Goal: Task Accomplishment & Management: Manage account settings

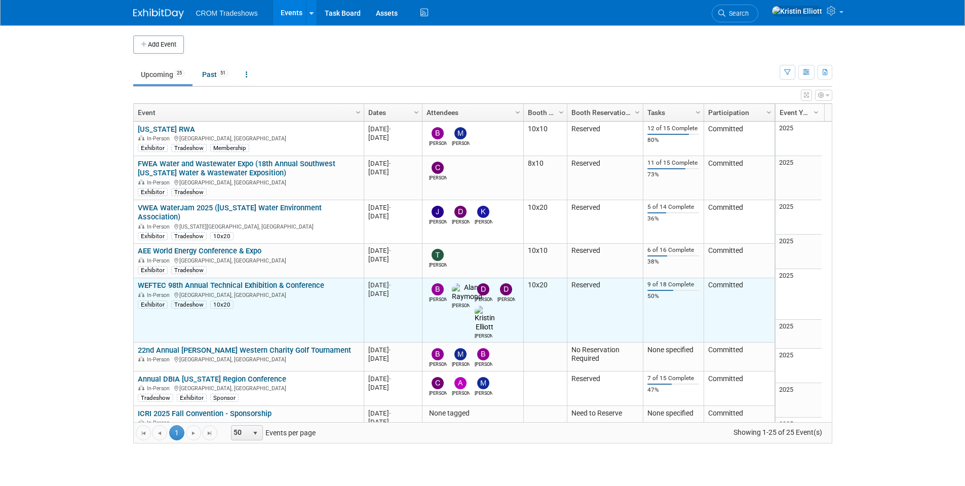
click at [207, 281] on link "WEFTEC 98th Annual Technical Exhibition & Conference" at bounding box center [231, 285] width 186 height 9
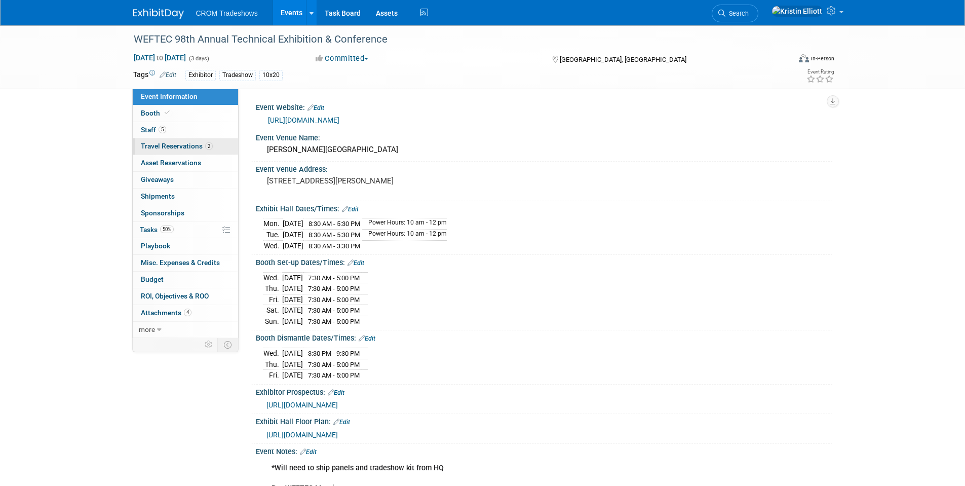
click at [162, 151] on link "2 Travel Reservations 2" at bounding box center [185, 146] width 105 height 16
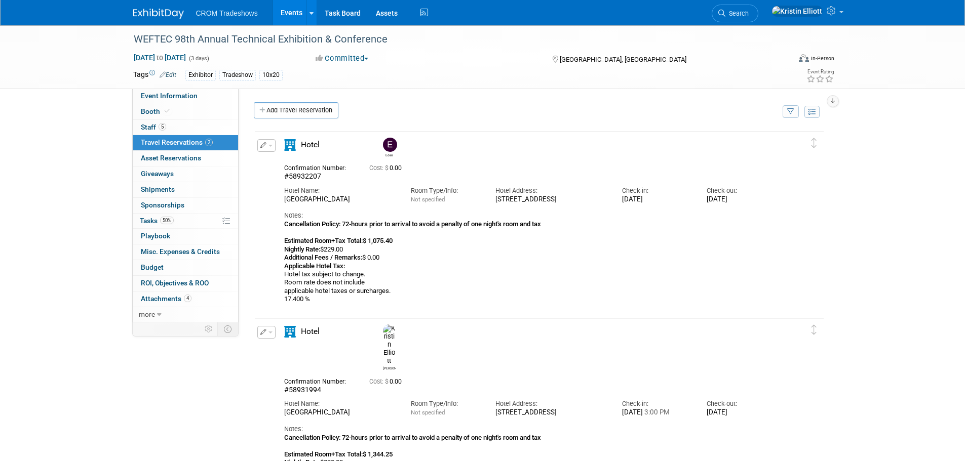
click at [293, 11] on link "Events" at bounding box center [291, 12] width 37 height 25
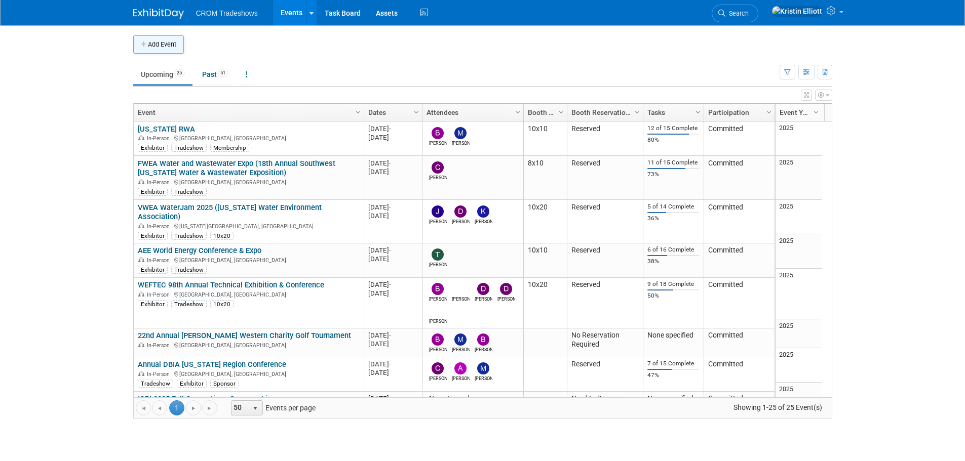
click at [172, 47] on button "Add Event" at bounding box center [158, 44] width 51 height 18
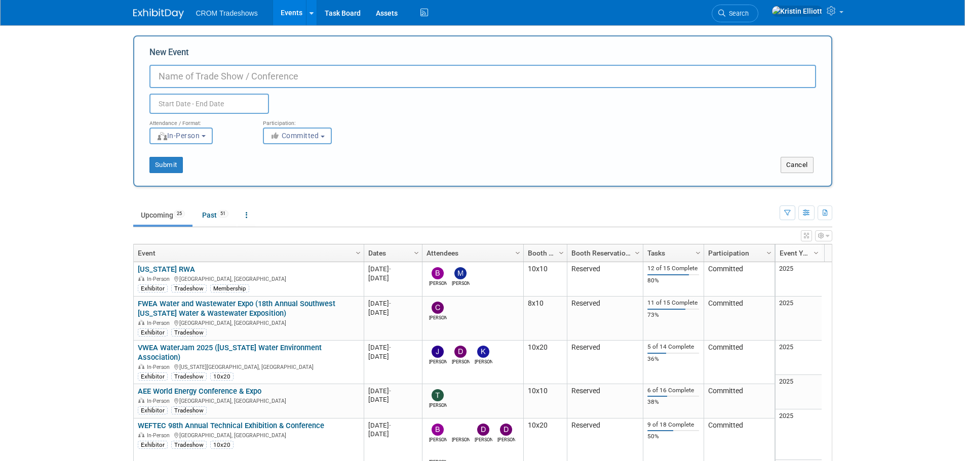
click at [225, 75] on input "New Event" at bounding box center [482, 76] width 666 height 23
paste input "2025 [US_STATE] FALL CLAY SHOOT"
type input "2025 [US_STATE] FALL CLAY SHOOT"
click at [189, 100] on input "text" at bounding box center [208, 104] width 119 height 20
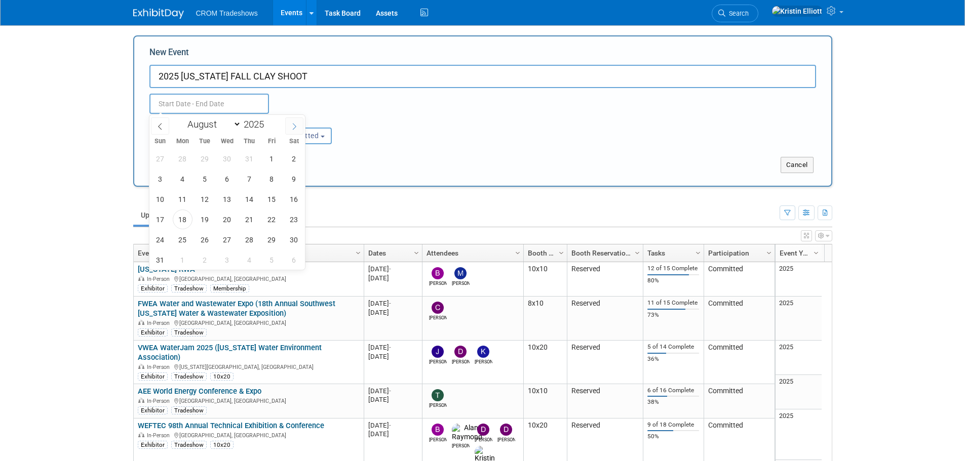
click at [292, 127] on icon at bounding box center [294, 126] width 7 height 7
select select "8"
click at [275, 180] on span "12" at bounding box center [272, 179] width 20 height 20
type input "Sep 12, 2025 to Sep 12, 2025"
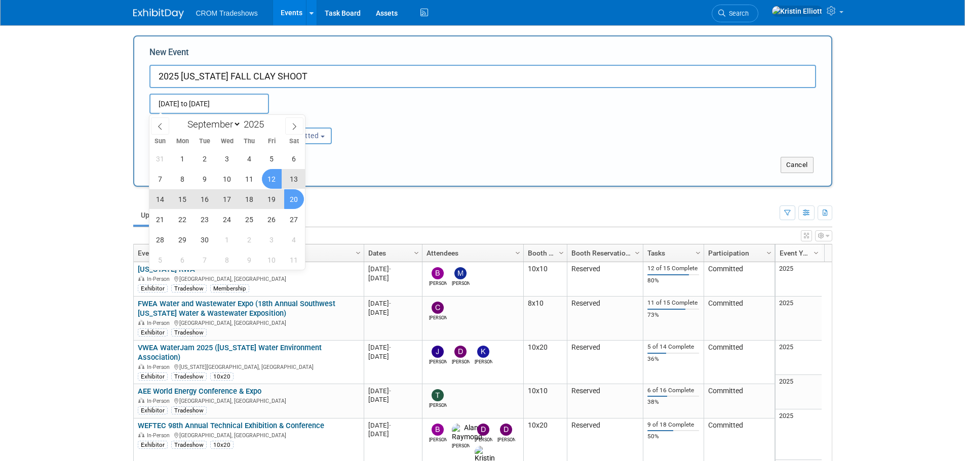
click at [401, 205] on ul "Upcoming 25 Past 51 All Events 76 Past and Upcoming Grouped Annually Events gro…" at bounding box center [456, 216] width 646 height 23
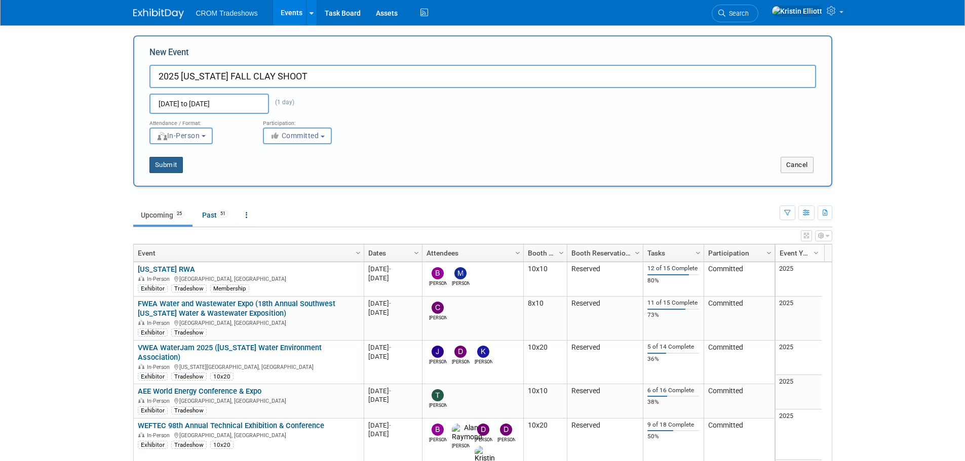
click at [175, 170] on button "Submit" at bounding box center [165, 165] width 33 height 16
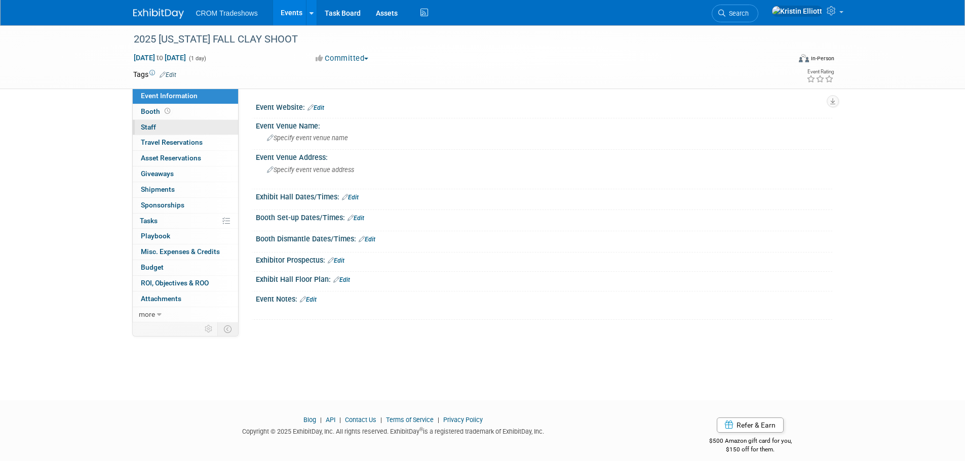
click at [166, 125] on link "0 Staff 0" at bounding box center [185, 127] width 105 height 15
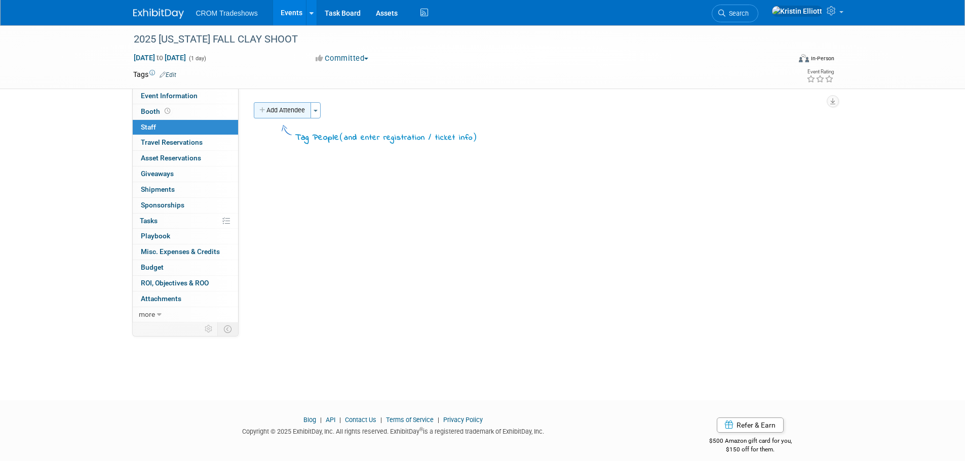
click at [302, 112] on button "Add Attendee" at bounding box center [282, 110] width 57 height 16
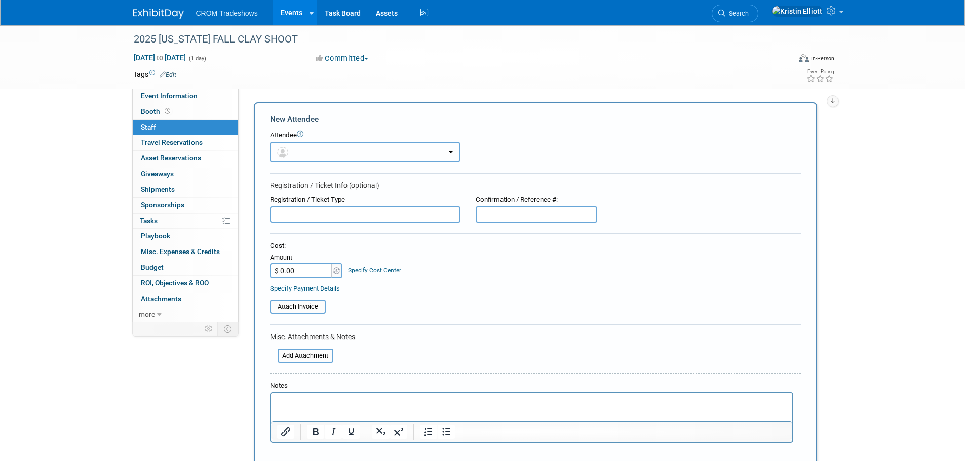
click at [310, 161] on button "button" at bounding box center [365, 152] width 190 height 21
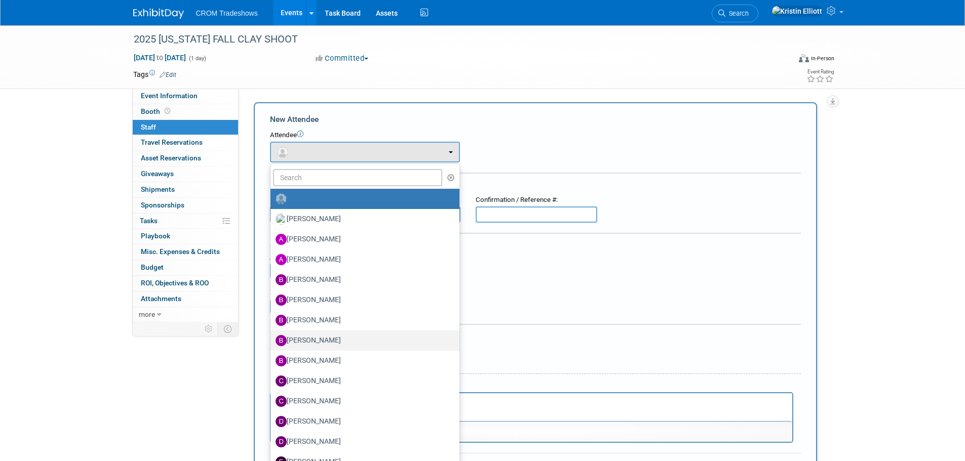
click at [326, 342] on label "[PERSON_NAME]" at bounding box center [362, 341] width 174 height 16
click at [272, 342] on input "[PERSON_NAME]" at bounding box center [268, 339] width 7 height 7
select select "75d8c838-71d6-4e61-942b-c345305522ac"
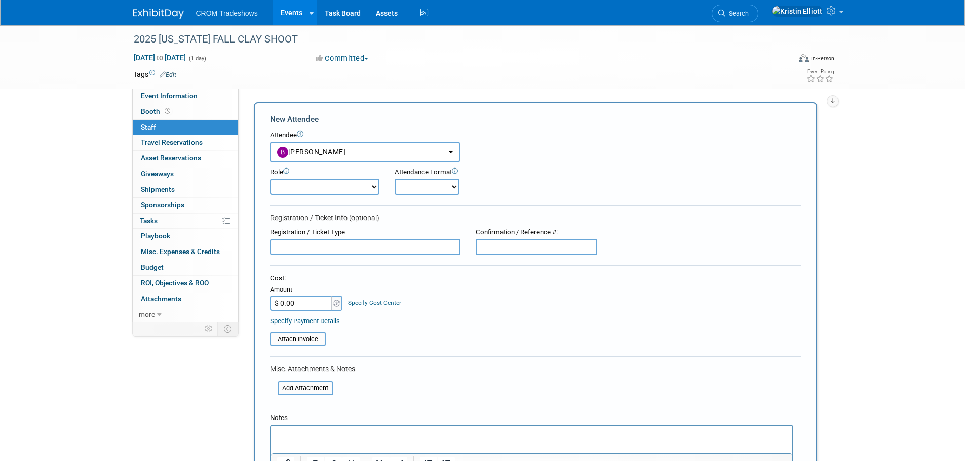
click at [302, 304] on input "$ 0.00" at bounding box center [301, 303] width 63 height 15
type input "$"
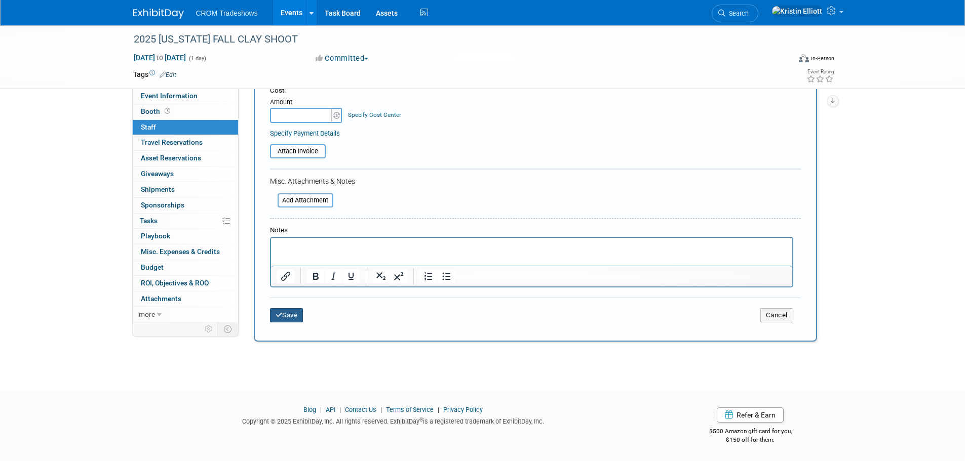
type input "$ 0.00"
click at [281, 321] on button "Save" at bounding box center [286, 315] width 33 height 14
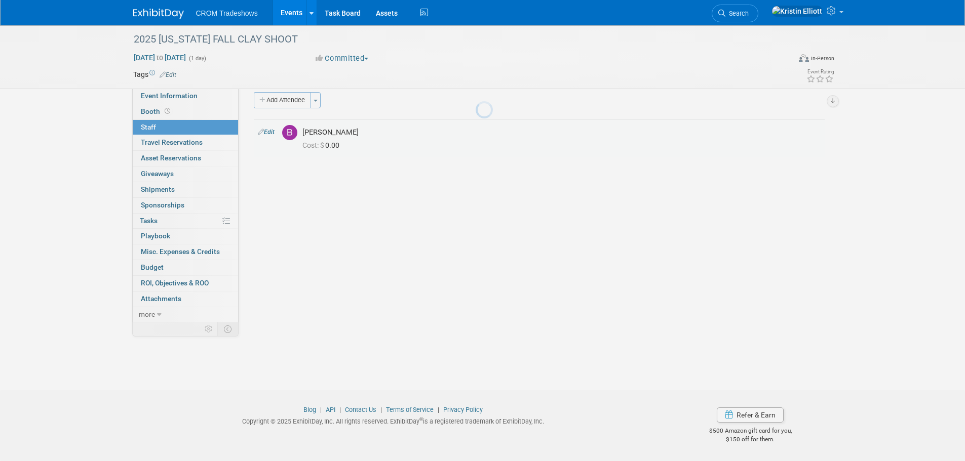
scroll to position [10, 0]
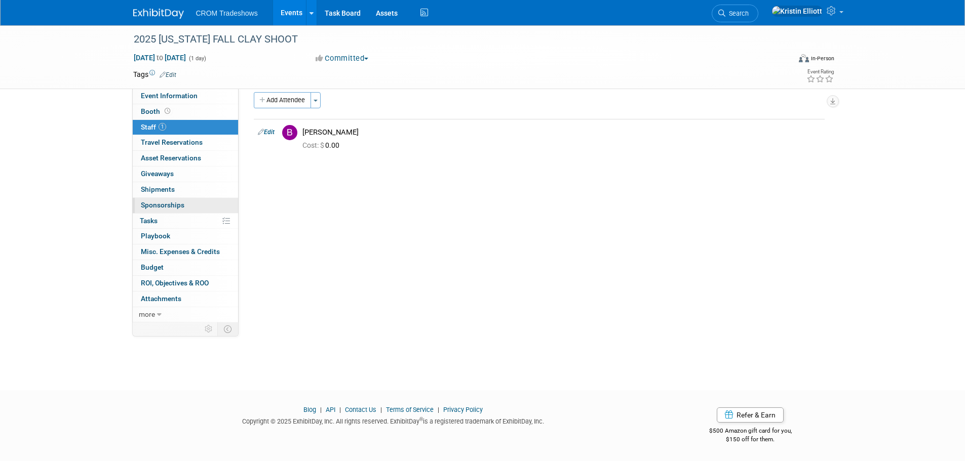
click at [168, 207] on span "Sponsorships 0" at bounding box center [163, 205] width 44 height 8
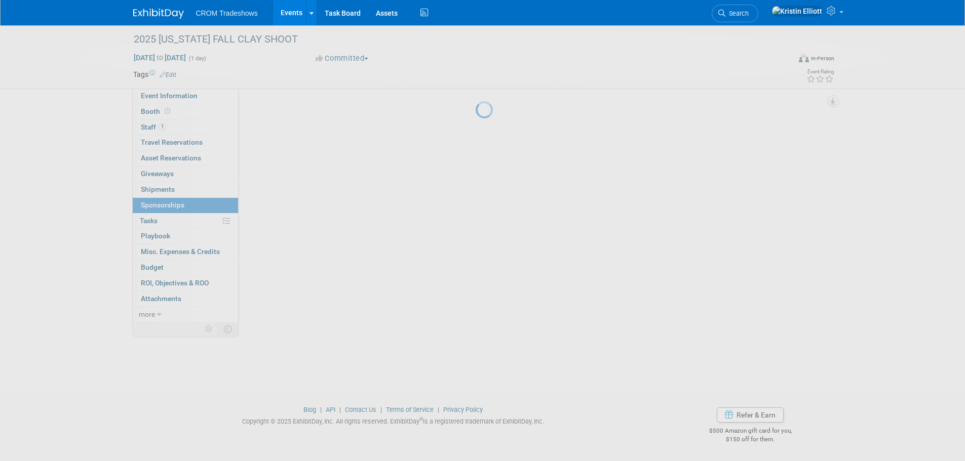
scroll to position [0, 0]
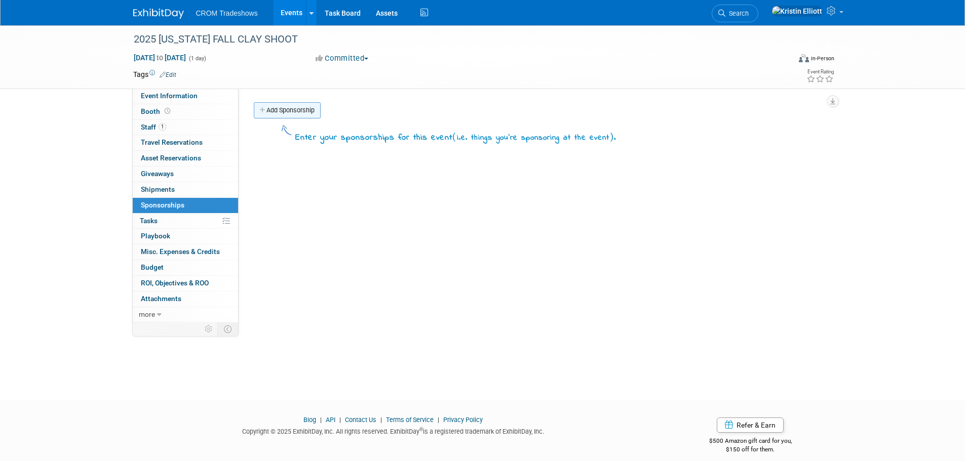
click at [294, 108] on link "Add Sponsorship" at bounding box center [287, 110] width 67 height 16
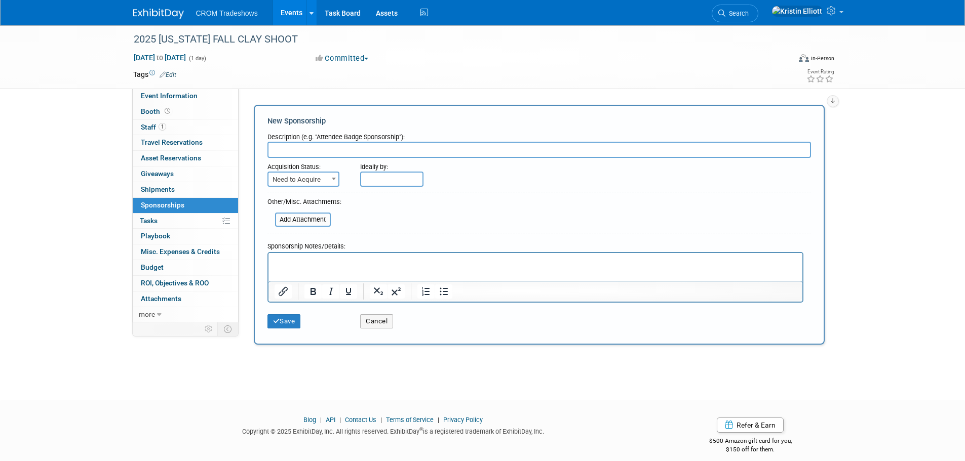
click at [326, 147] on input "text" at bounding box center [538, 150] width 543 height 16
click at [449, 151] on input "text" at bounding box center [538, 150] width 543 height 16
paste input "Team Registration"
drag, startPoint x: 287, startPoint y: 150, endPoint x: 176, endPoint y: 149, distance: 110.9
click at [181, 150] on div "Event Information Event Info Booth Booth 1 Staff 1 Staff 0 Travel Reservations …" at bounding box center [483, 186] width 714 height 323
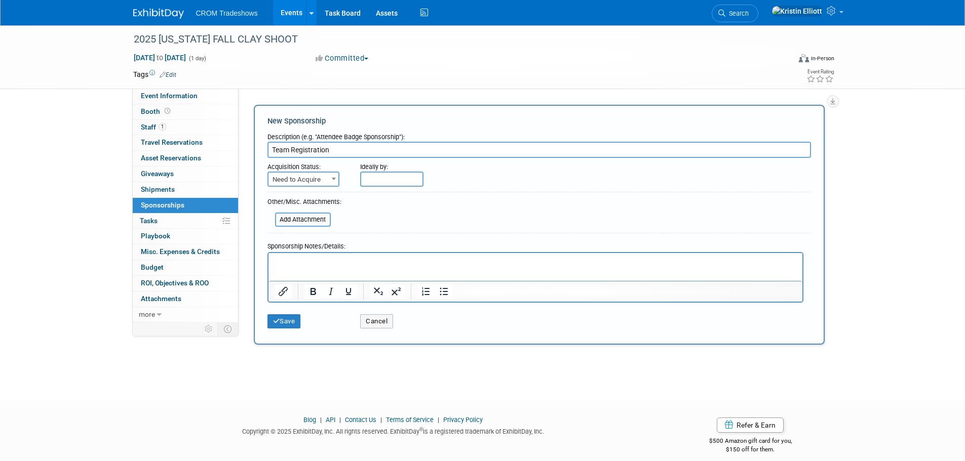
type input "Team Registration"
click at [308, 183] on span "Need to Acquire" at bounding box center [303, 180] width 70 height 14
select select "2"
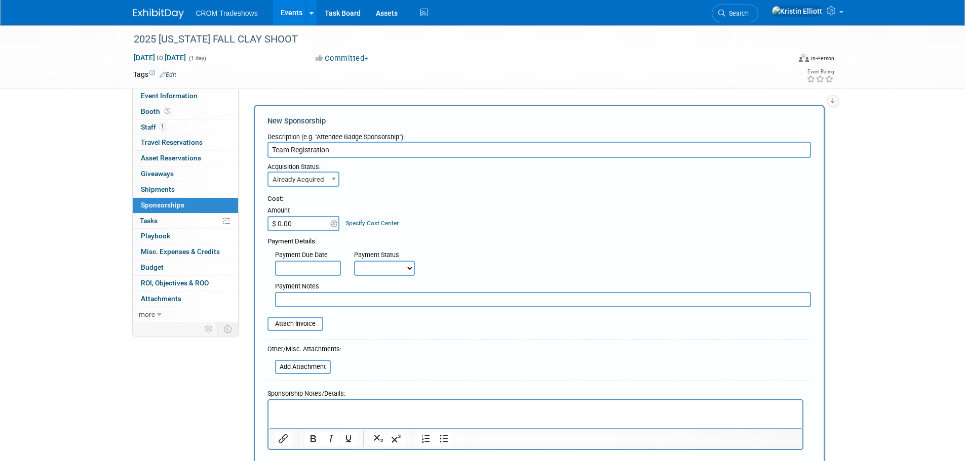
click at [307, 222] on input "$ 0.00" at bounding box center [298, 223] width 63 height 15
type input "$ 800.00"
click at [294, 266] on input "text" at bounding box center [308, 268] width 66 height 15
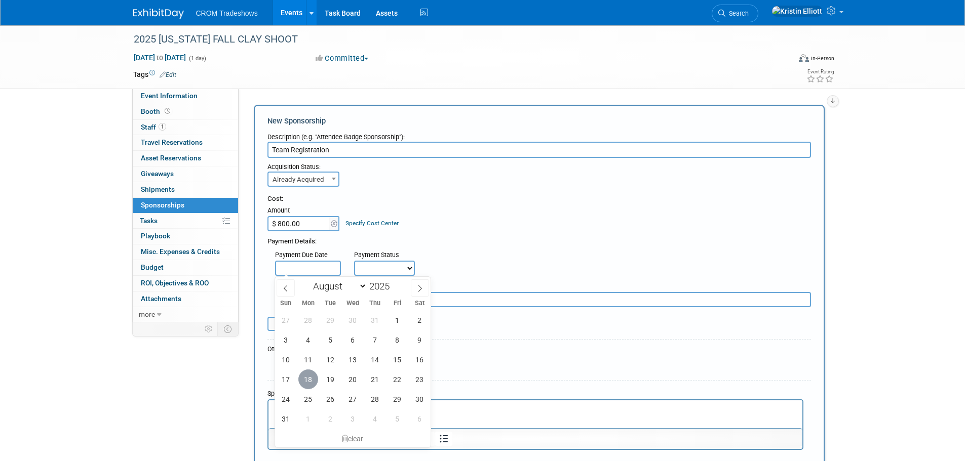
click at [307, 377] on span "18" at bounding box center [308, 380] width 20 height 20
type input "Aug 18, 2025"
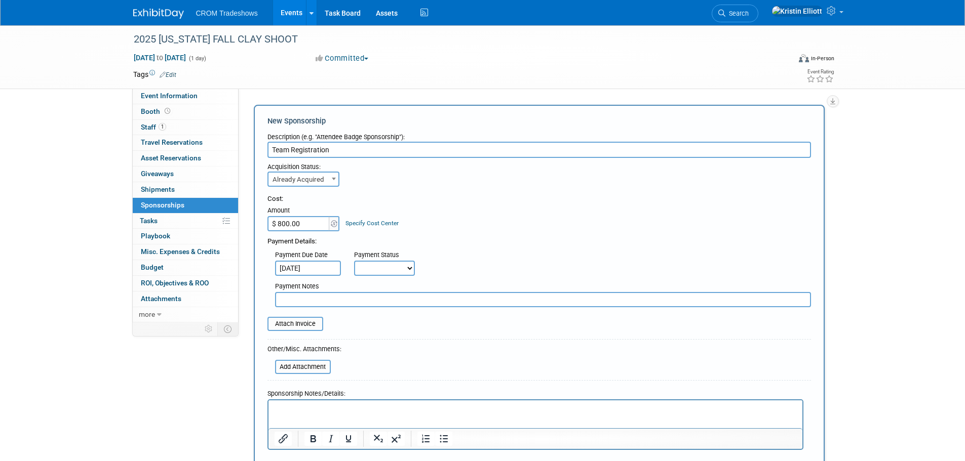
click at [374, 271] on select "Not Paid Yet Partially Paid Paid in Full" at bounding box center [384, 268] width 61 height 15
select select "1"
click at [354, 261] on select "Not Paid Yet Partially Paid Paid in Full" at bounding box center [384, 268] width 61 height 15
click at [283, 325] on input "file" at bounding box center [262, 324] width 121 height 12
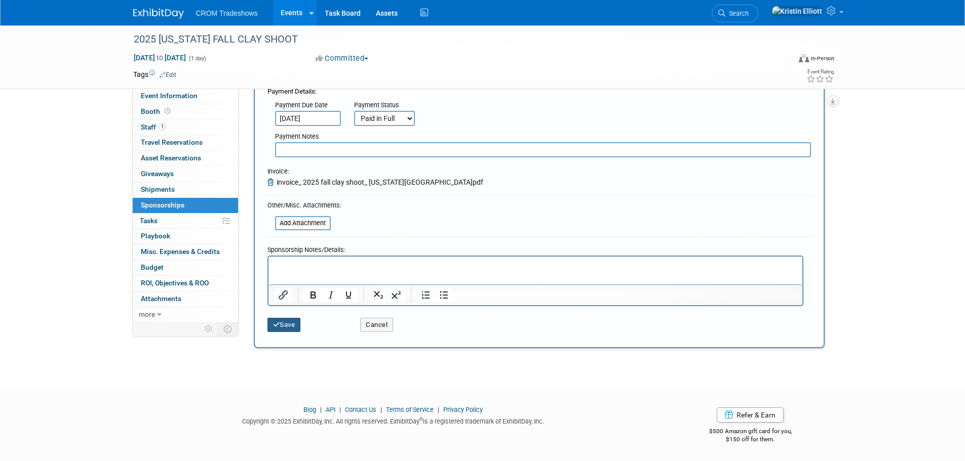
click at [286, 330] on button "Save" at bounding box center [283, 325] width 33 height 14
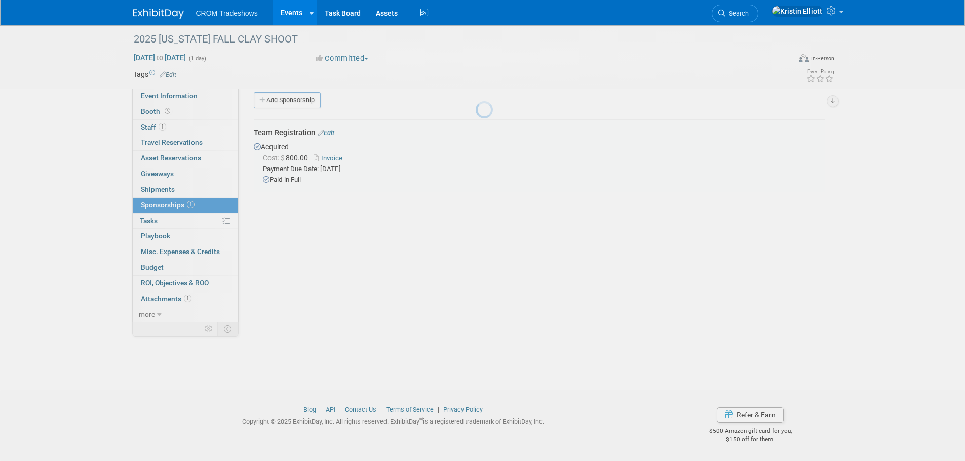
scroll to position [10, 0]
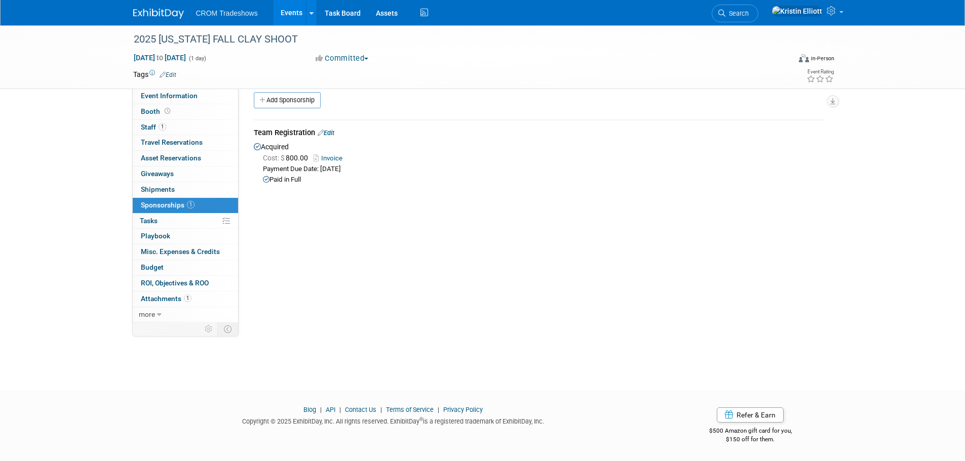
drag, startPoint x: 333, startPoint y: 132, endPoint x: 424, endPoint y: 142, distance: 91.2
click at [333, 132] on link "Edit" at bounding box center [325, 133] width 17 height 8
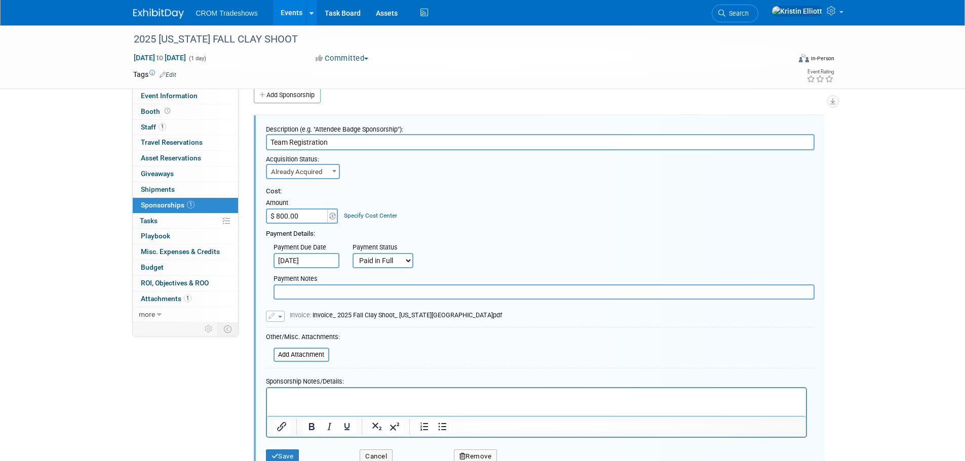
scroll to position [0, 0]
click at [350, 401] on p "Rich Text Area. Press ALT-0 for help." at bounding box center [535, 397] width 527 height 10
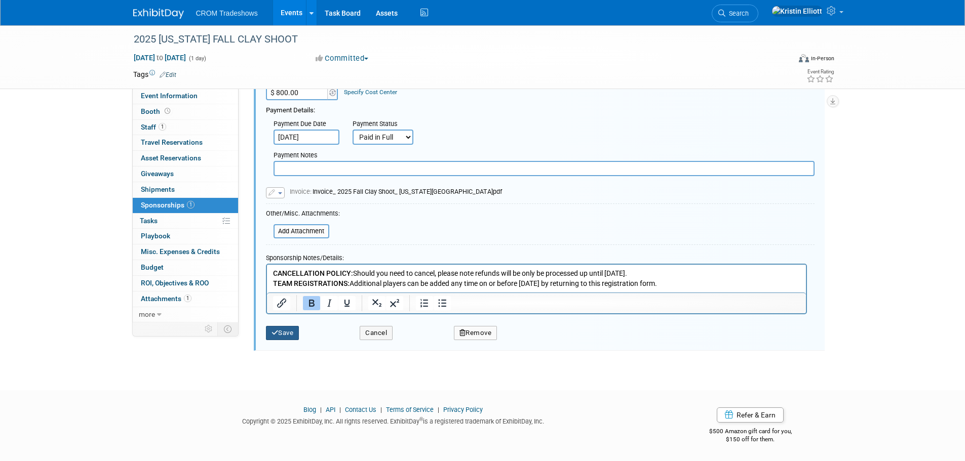
click at [290, 330] on button "Save" at bounding box center [282, 333] width 33 height 14
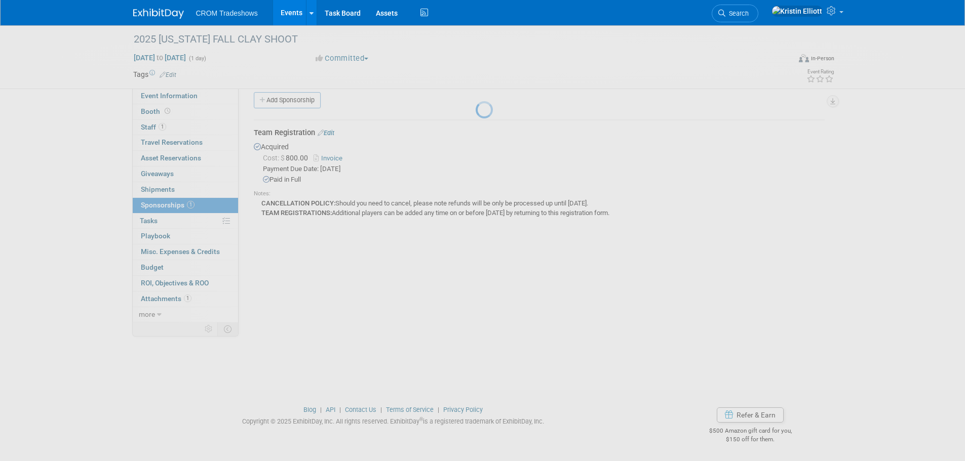
scroll to position [10, 0]
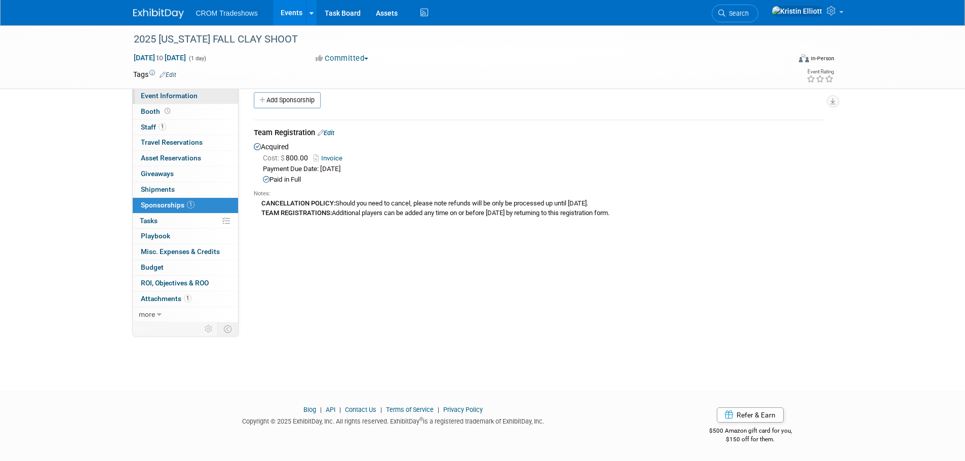
click at [163, 97] on span "Event Information" at bounding box center [169, 96] width 57 height 8
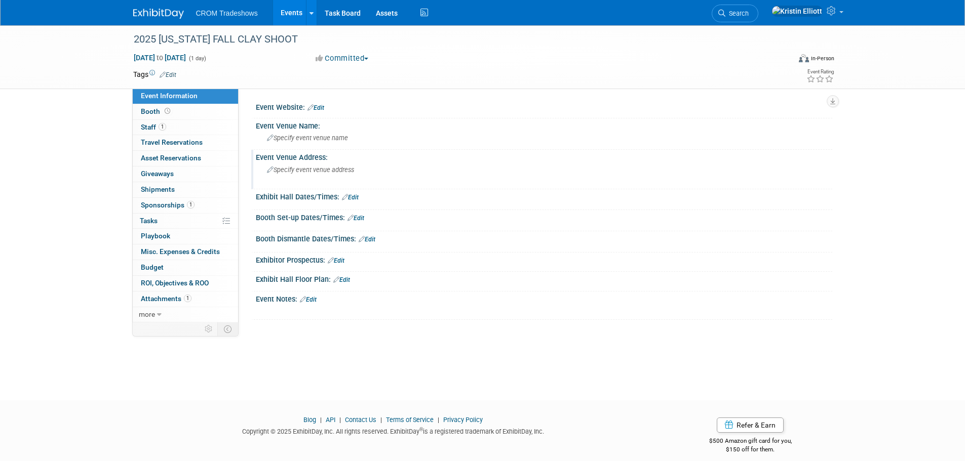
click at [315, 171] on span "Specify event venue address" at bounding box center [310, 170] width 87 height 8
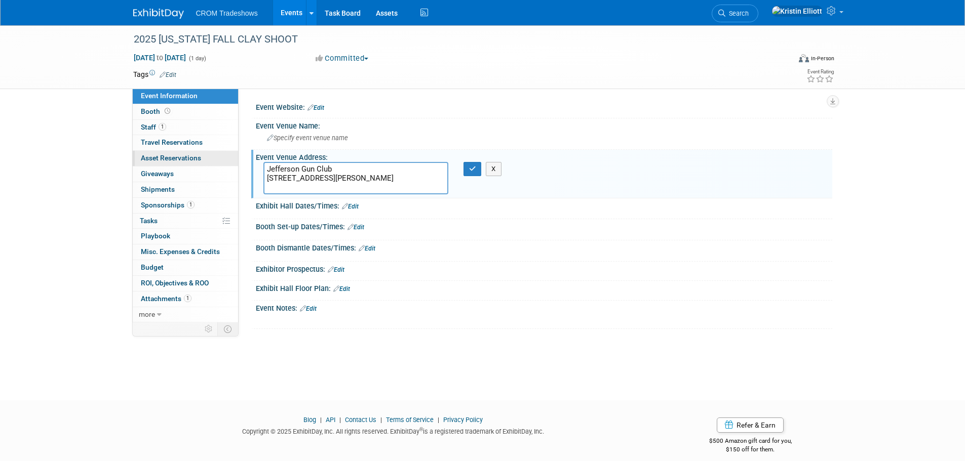
drag, startPoint x: 304, startPoint y: 163, endPoint x: 201, endPoint y: 154, distance: 103.6
click at [201, 154] on div "Event Information Event Info Booth Booth 1 Staff 1 Staff 0 Travel Reservations …" at bounding box center [483, 177] width 714 height 304
type textarea "Jefferson Gun Club [STREET_ADDRESS][PERSON_NAME]"
click at [295, 138] on span "Specify event venue name" at bounding box center [307, 138] width 81 height 8
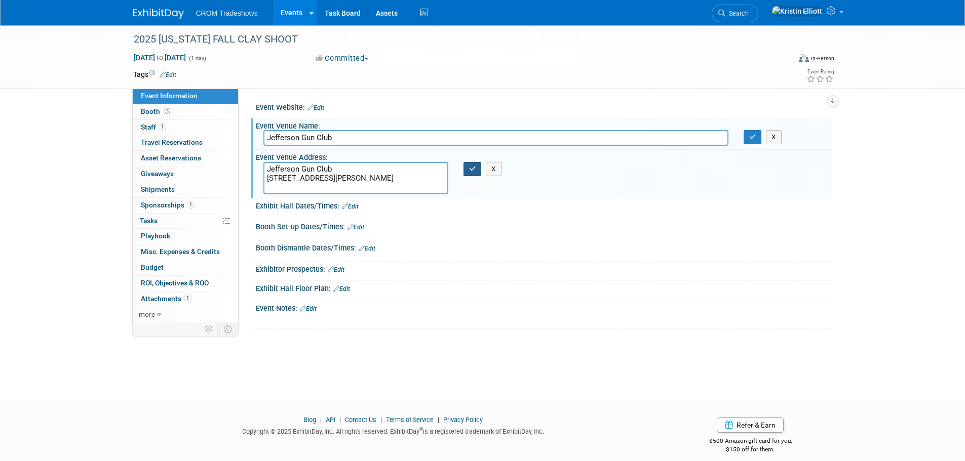
type input "Jefferson Gun Club"
click at [470, 173] on button "button" at bounding box center [472, 169] width 18 height 14
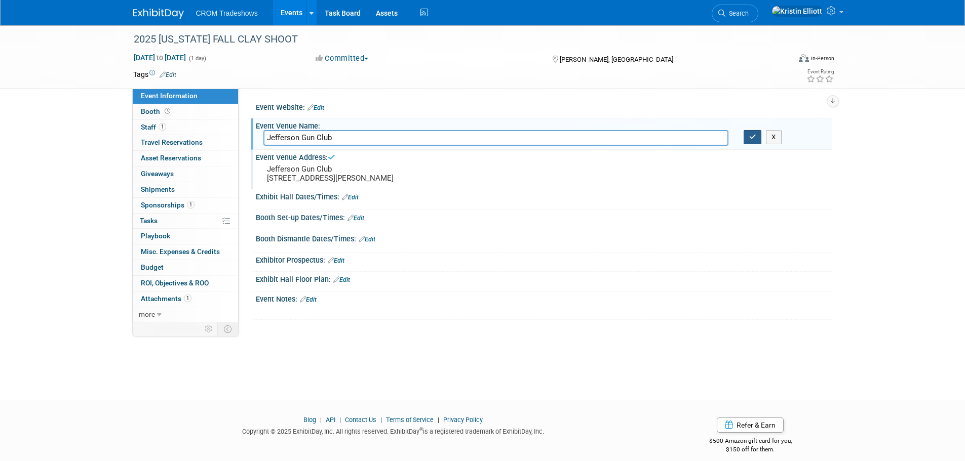
click at [754, 141] on button "button" at bounding box center [752, 137] width 18 height 14
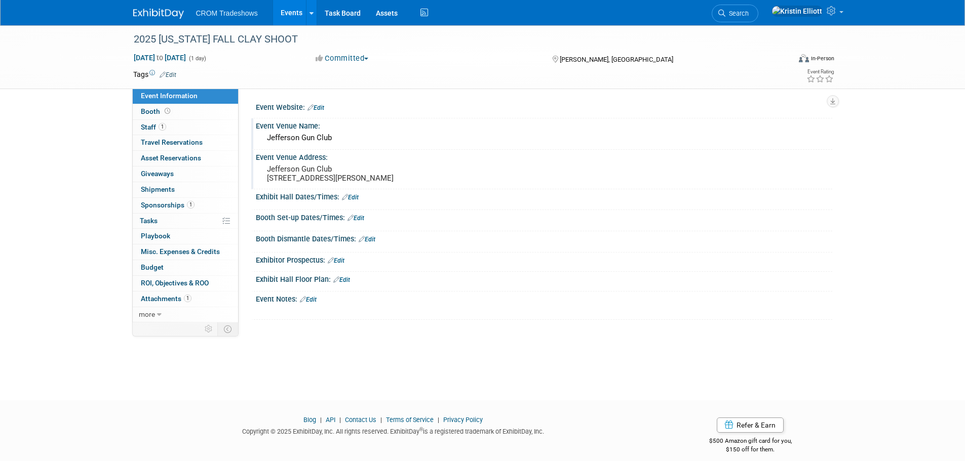
click at [327, 100] on div "Event Website: Edit" at bounding box center [544, 106] width 576 height 13
click at [322, 107] on link "Edit" at bounding box center [315, 107] width 17 height 7
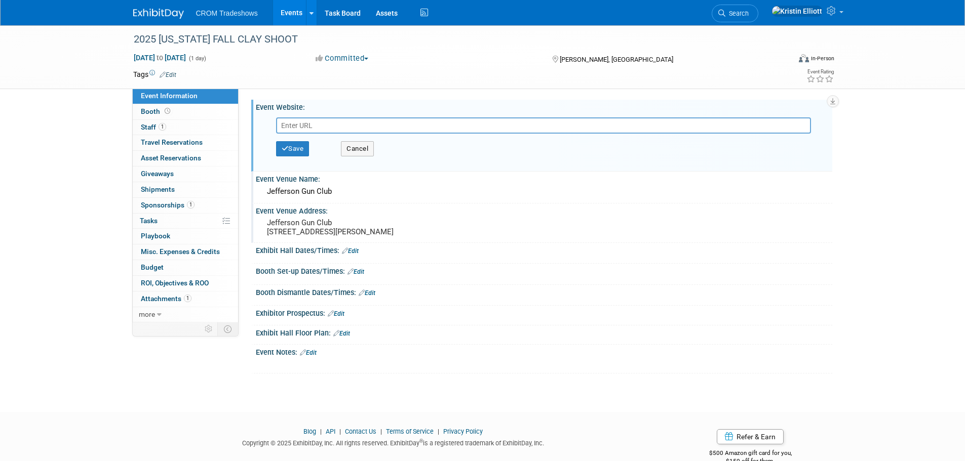
click at [322, 123] on input "text" at bounding box center [543, 125] width 535 height 16
type input "[URL][DOMAIN_NAME]"
click at [300, 154] on button "Save" at bounding box center [292, 148] width 33 height 15
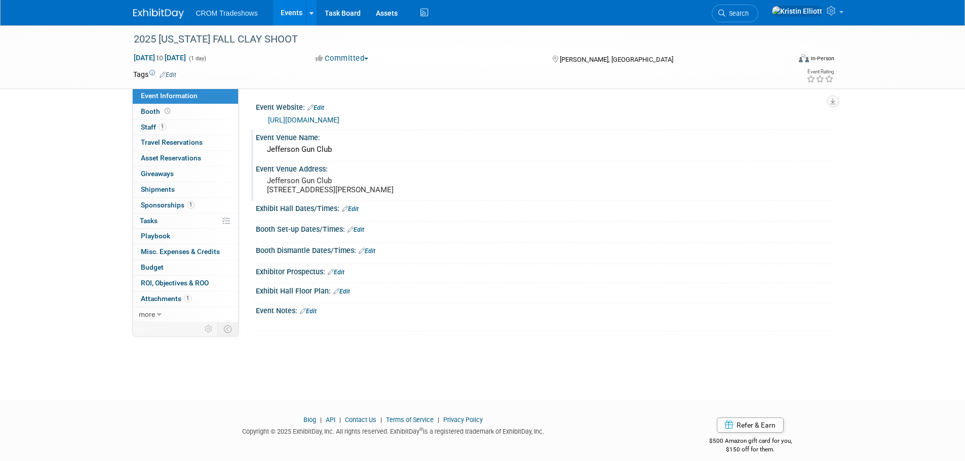
click at [313, 315] on link "Edit" at bounding box center [308, 311] width 17 height 7
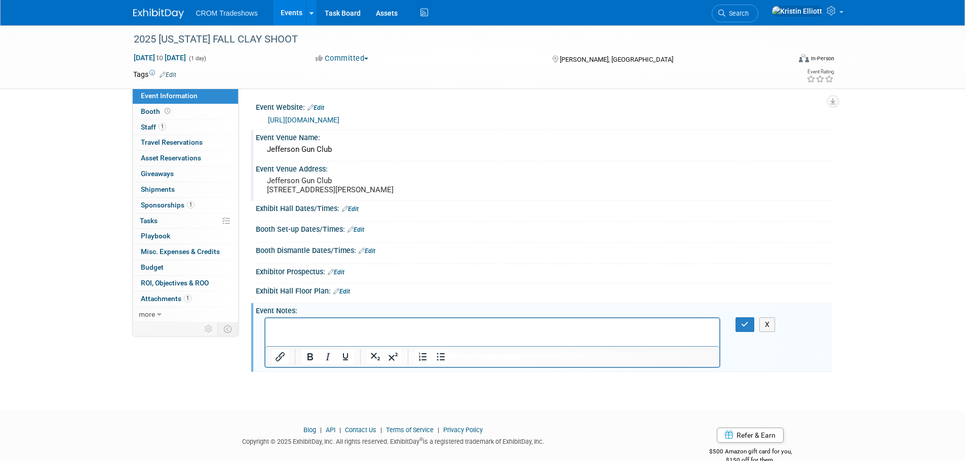
click at [338, 333] on html at bounding box center [492, 325] width 454 height 14
click at [341, 328] on p "Rich Text Area. Press ALT-0 for help." at bounding box center [492, 328] width 443 height 10
click at [341, 327] on p "Rich Text Area. Press ALT-0 for help." at bounding box center [492, 328] width 443 height 10
click at [746, 328] on icon "button" at bounding box center [745, 324] width 8 height 7
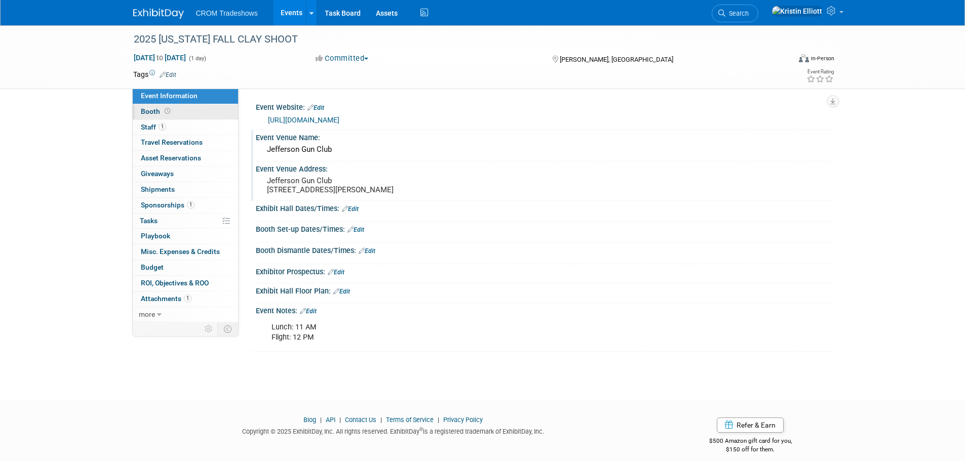
click at [180, 107] on link "Booth" at bounding box center [185, 111] width 105 height 15
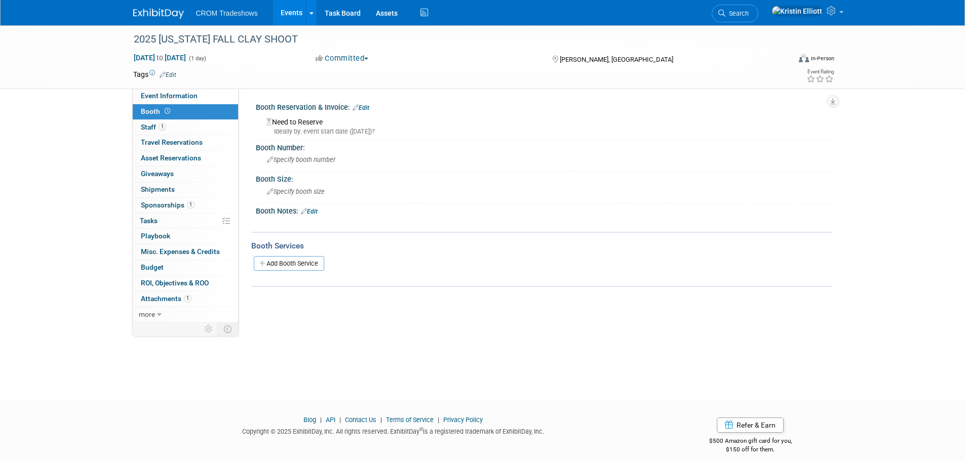
click at [365, 104] on link "Edit" at bounding box center [360, 107] width 17 height 7
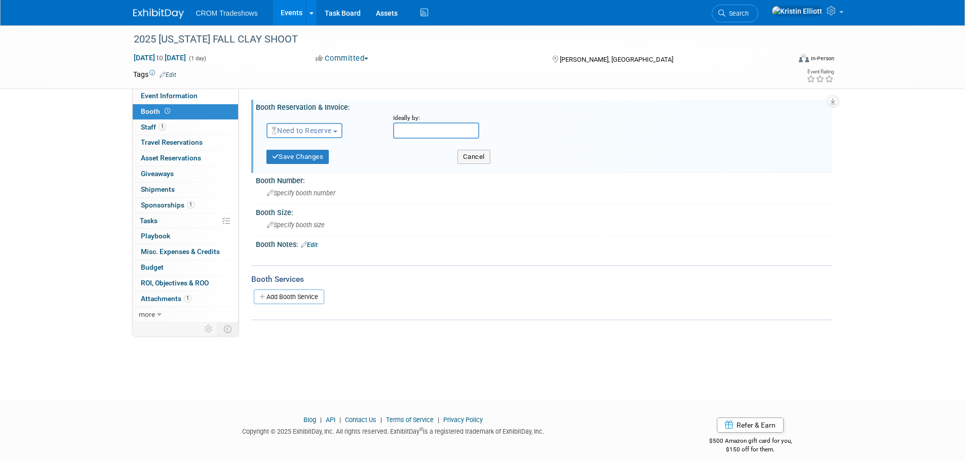
click at [330, 127] on span "Need to Reserve" at bounding box center [301, 131] width 60 height 8
click at [315, 177] on link "No Reservation Required" at bounding box center [321, 176] width 108 height 14
click at [300, 162] on button "Save Changes" at bounding box center [297, 157] width 63 height 14
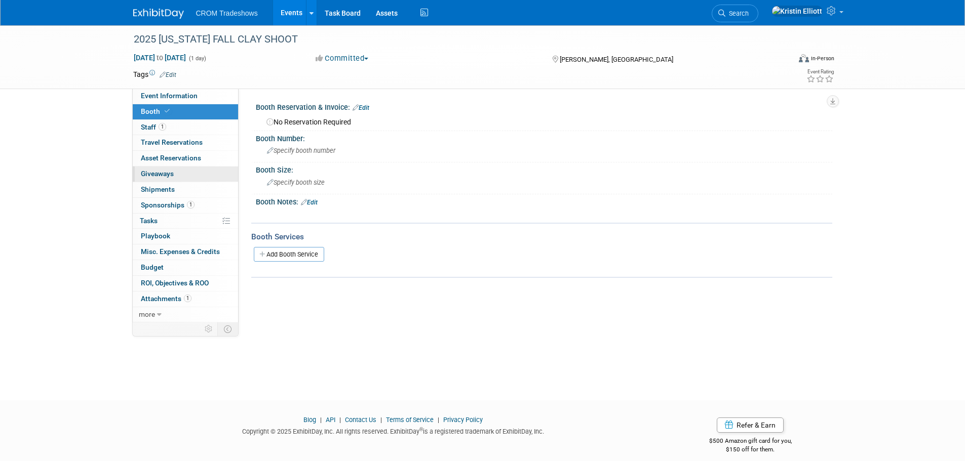
click at [174, 179] on link "0 Giveaways 0" at bounding box center [185, 174] width 105 height 15
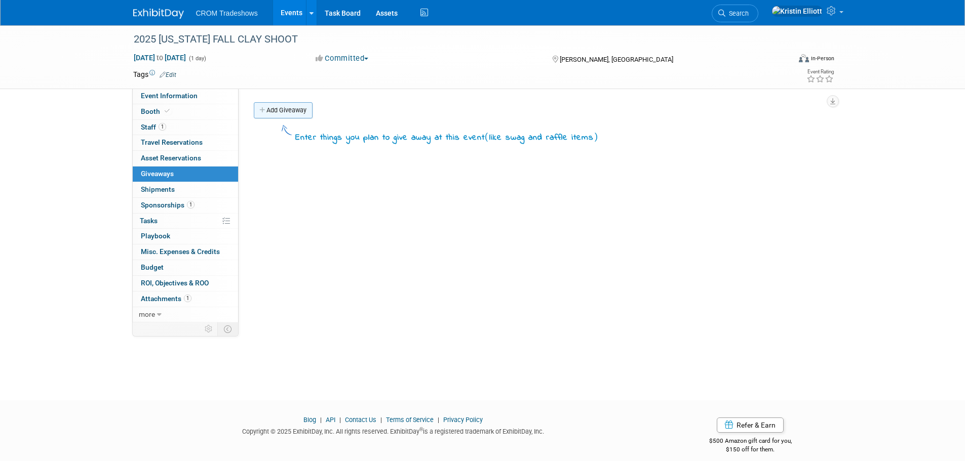
click at [299, 110] on link "Add Giveaway" at bounding box center [283, 110] width 59 height 16
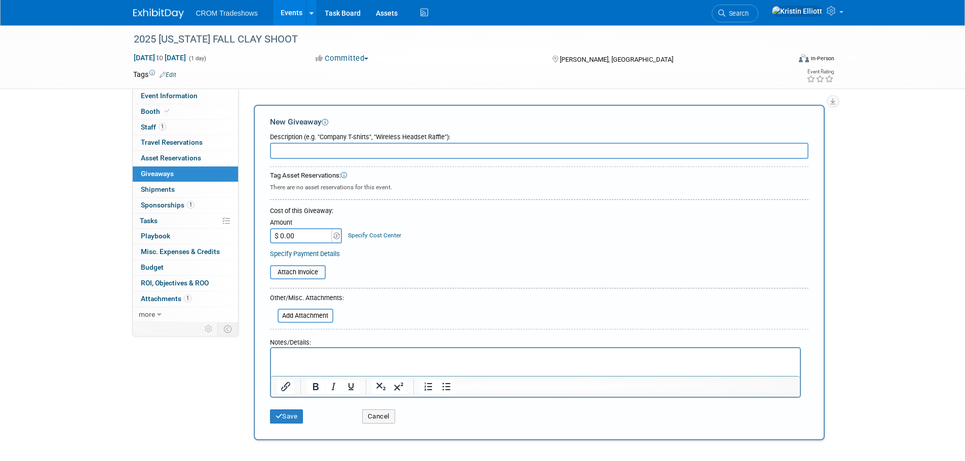
click at [321, 151] on input "text" at bounding box center [539, 151] width 538 height 16
type input "Stanley Water Jug"
click at [283, 418] on button "Save" at bounding box center [286, 417] width 33 height 14
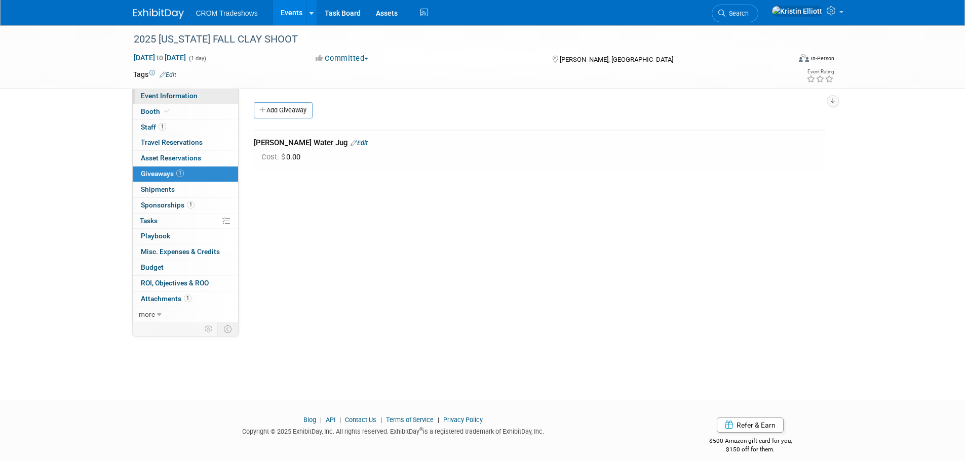
click at [170, 94] on span "Event Information" at bounding box center [169, 96] width 57 height 8
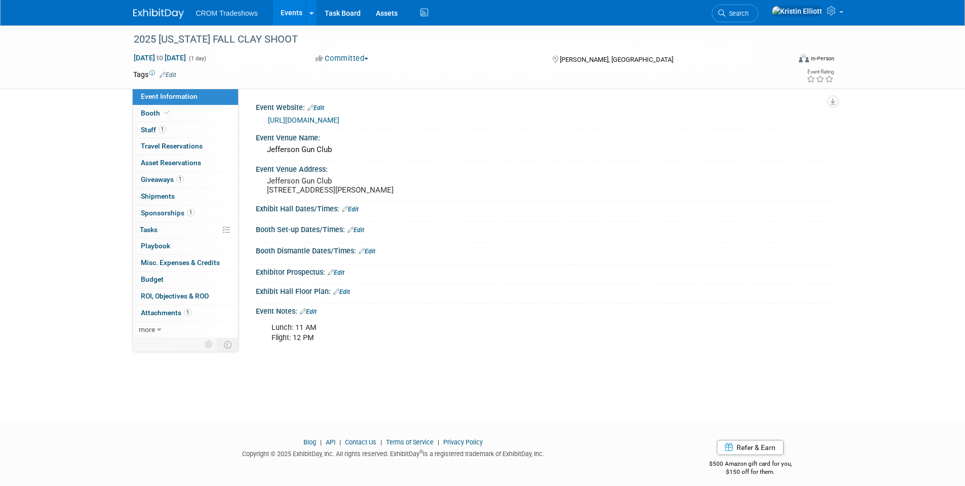
click at [263, 5] on li "CROM Tradeshows" at bounding box center [234, 9] width 76 height 15
click at [299, 15] on link "Events" at bounding box center [291, 12] width 37 height 25
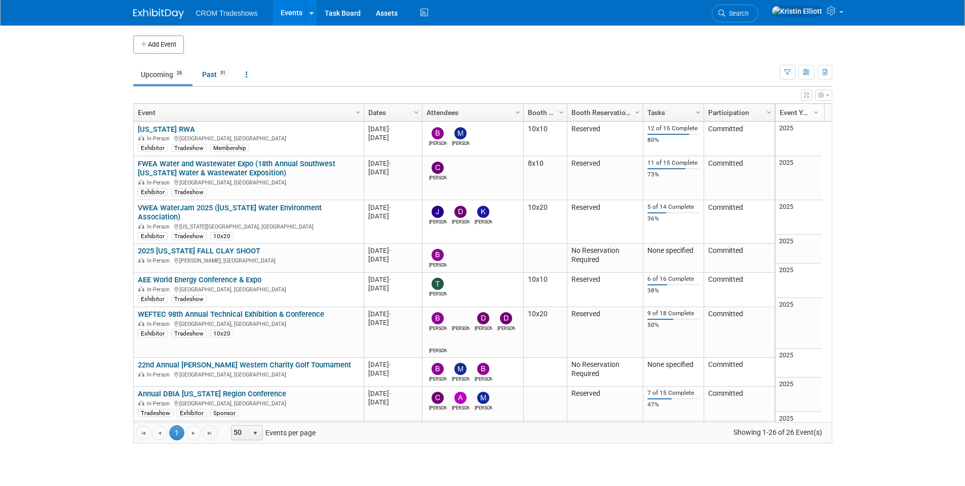
click at [184, 165] on link "FWEA Water and Wastewater Expo (18th Annual Southwest [US_STATE] Water & Wastew…" at bounding box center [236, 168] width 197 height 19
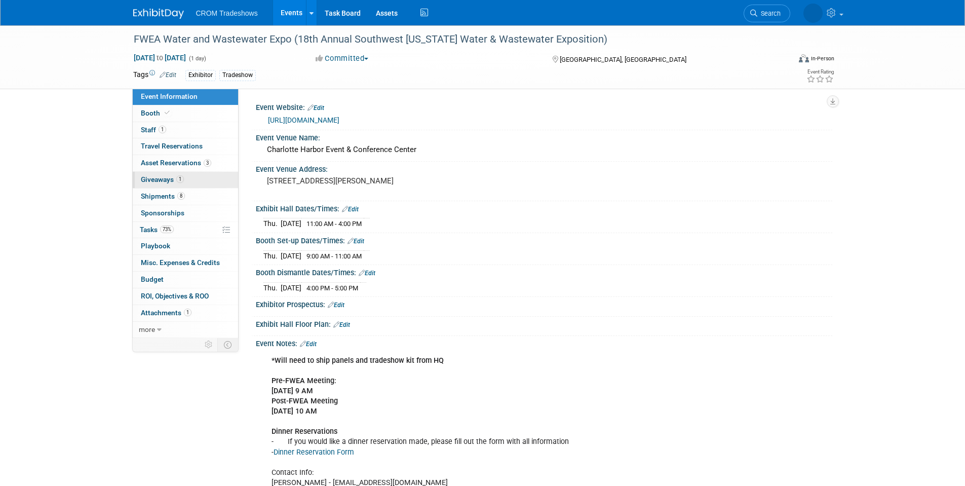
click at [172, 181] on span "Giveaways 1" at bounding box center [162, 179] width 43 height 8
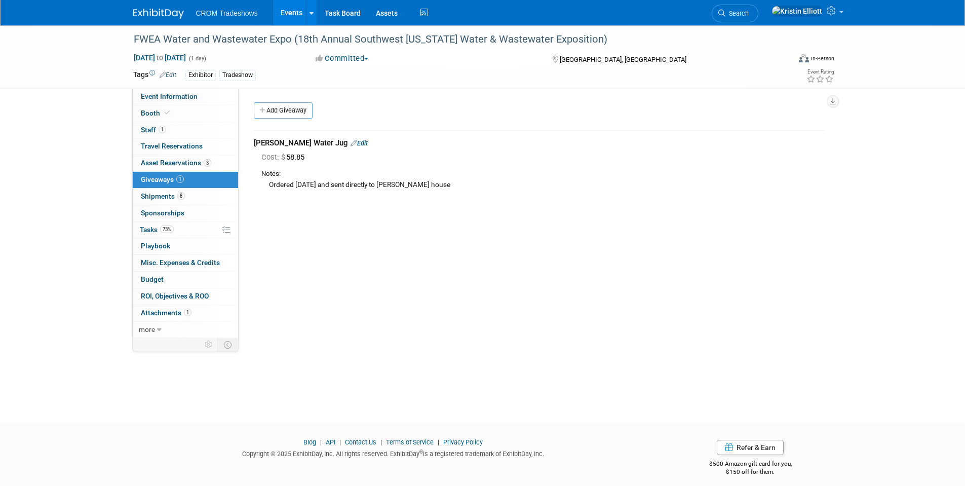
click at [293, 7] on link "Events" at bounding box center [291, 12] width 37 height 25
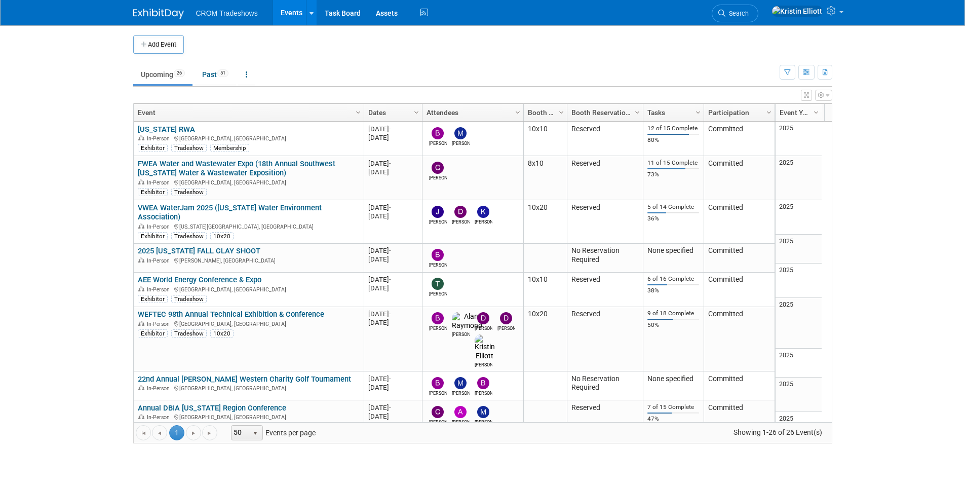
click at [179, 131] on link "[US_STATE] RWA" at bounding box center [166, 129] width 57 height 9
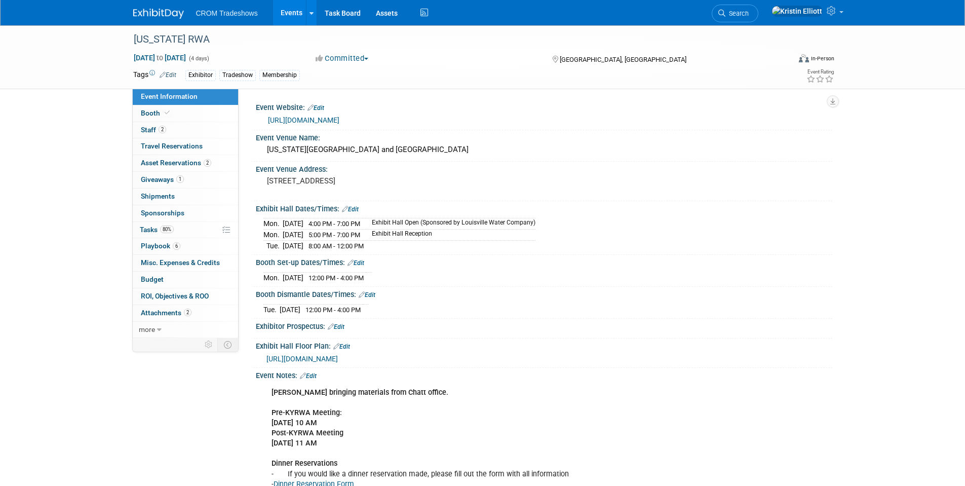
click at [171, 99] on span "Event Information" at bounding box center [169, 96] width 57 height 8
click at [292, 12] on link "Events" at bounding box center [291, 12] width 37 height 25
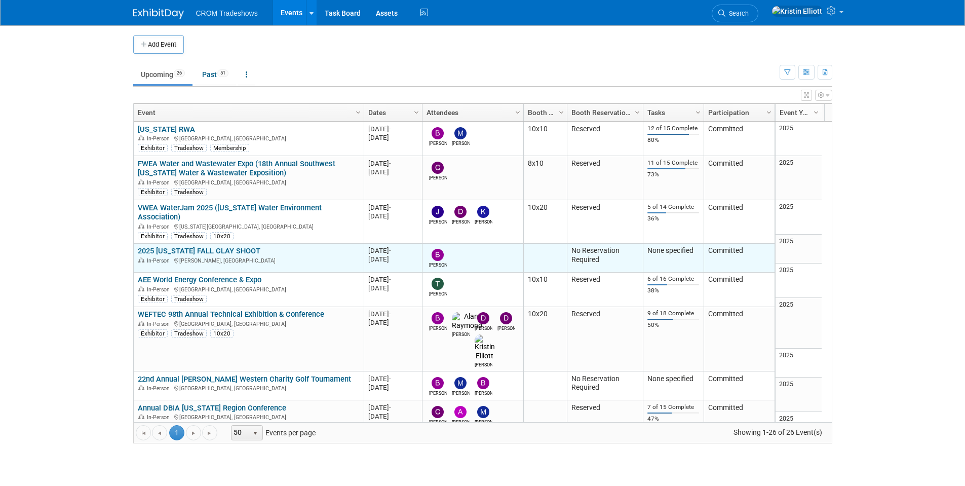
click at [235, 246] on link "2025 [US_STATE] FALL CLAY SHOOT" at bounding box center [199, 250] width 123 height 9
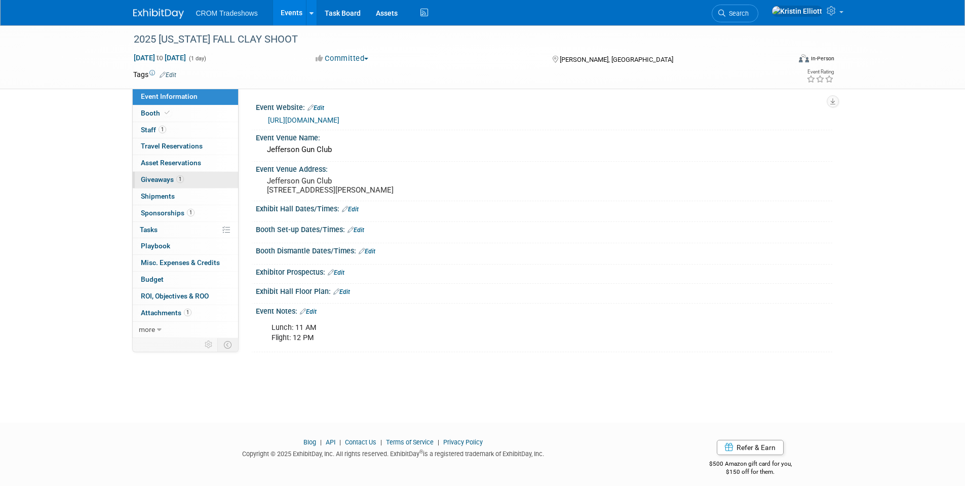
click at [170, 177] on span "Giveaways 1" at bounding box center [162, 179] width 43 height 8
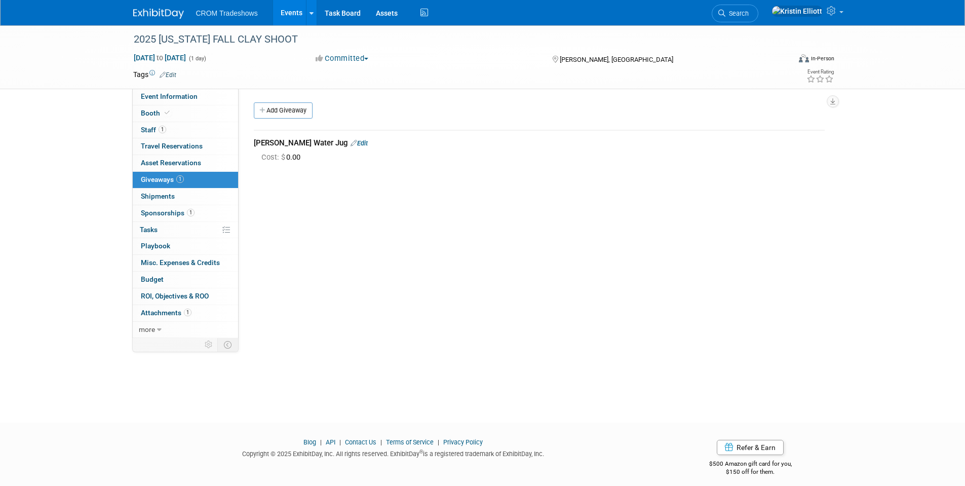
click at [350, 143] on link "Edit" at bounding box center [358, 143] width 17 height 8
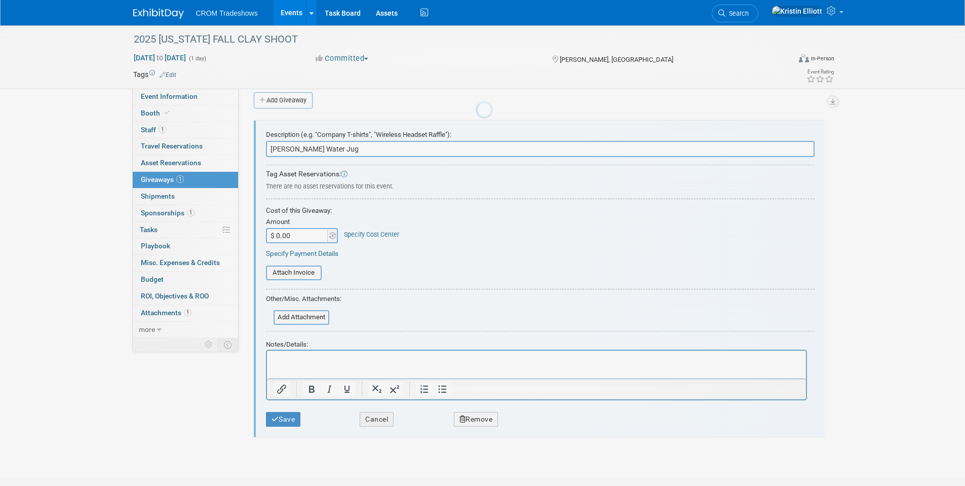
scroll to position [15, 0]
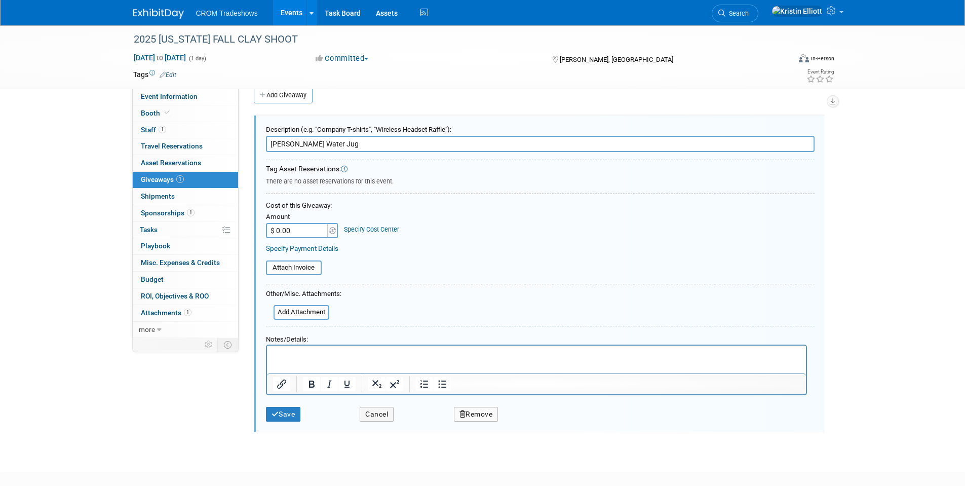
click at [297, 233] on input "$ 0.00" at bounding box center [297, 230] width 63 height 15
type input "$ 60.09"
click at [321, 359] on html at bounding box center [535, 352] width 539 height 15
click at [293, 413] on button "Save" at bounding box center [283, 414] width 35 height 15
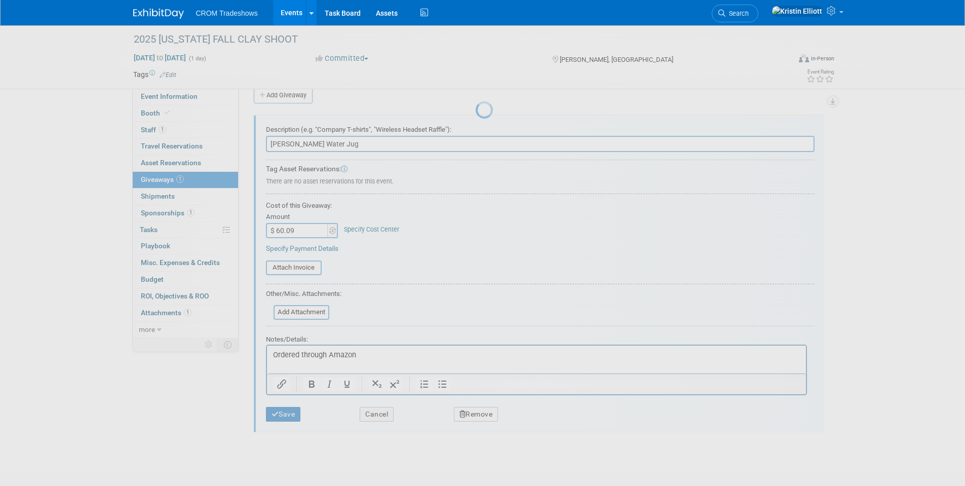
scroll to position [8, 0]
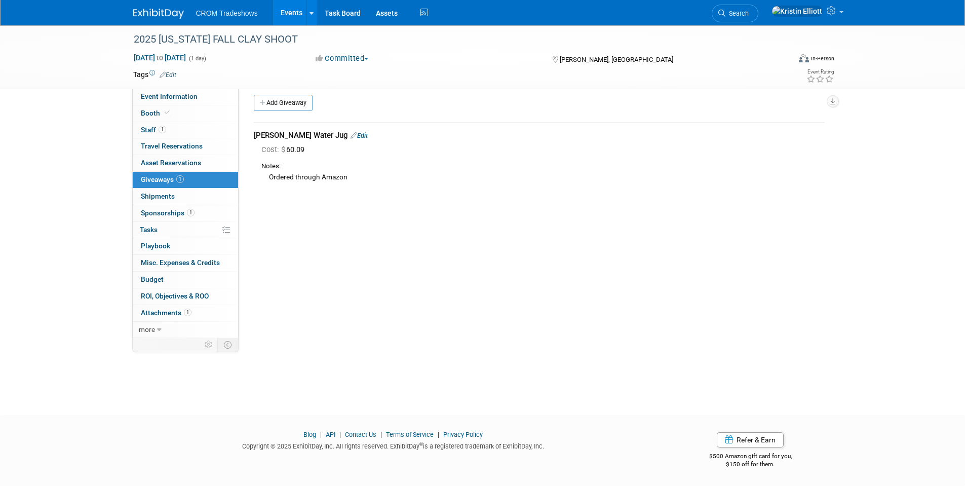
click at [350, 137] on link "Edit" at bounding box center [358, 136] width 17 height 8
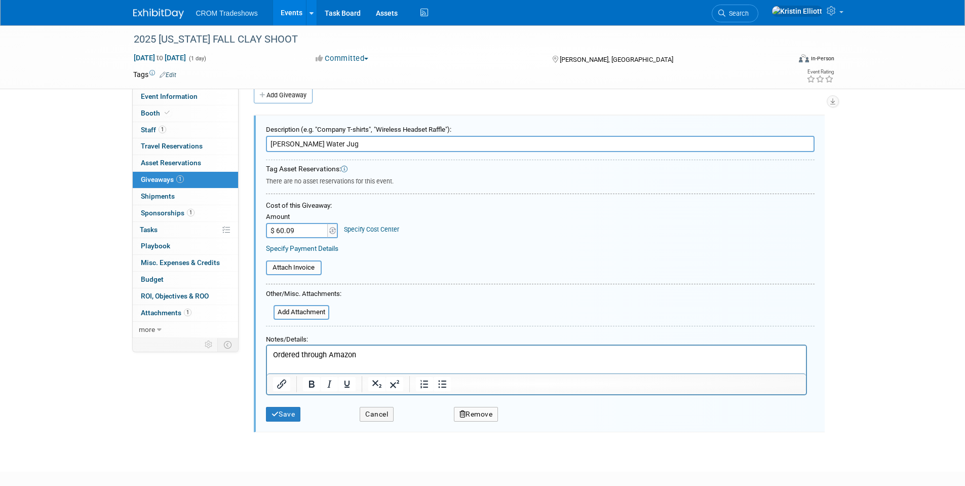
scroll to position [0, 0]
click at [363, 356] on p "Ordered through Amazon" at bounding box center [535, 354] width 527 height 11
click at [286, 407] on button "Save" at bounding box center [283, 414] width 35 height 15
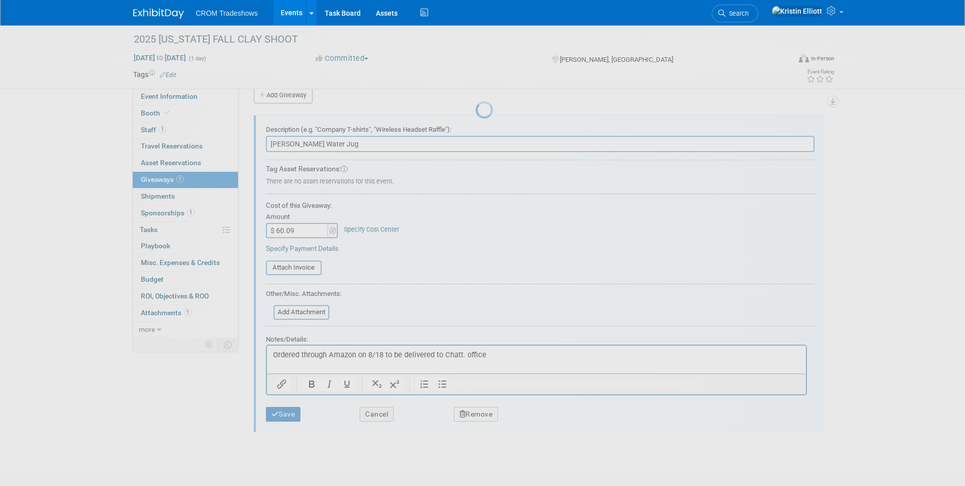
scroll to position [8, 0]
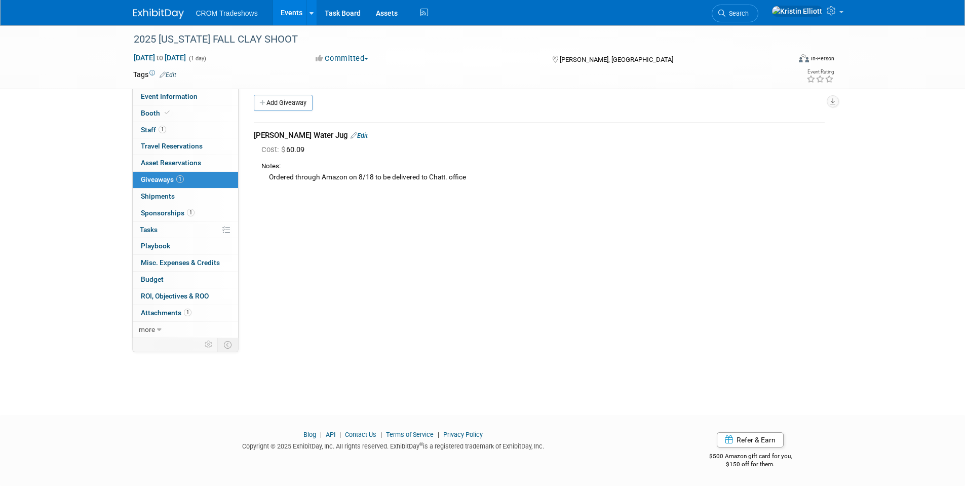
click at [381, 248] on div "Event Website: Edit [URL][DOMAIN_NAME] Event Venue Name: Jefferson Gun Club Eve…" at bounding box center [534, 205] width 593 height 249
click at [293, 14] on link "Events" at bounding box center [291, 12] width 37 height 25
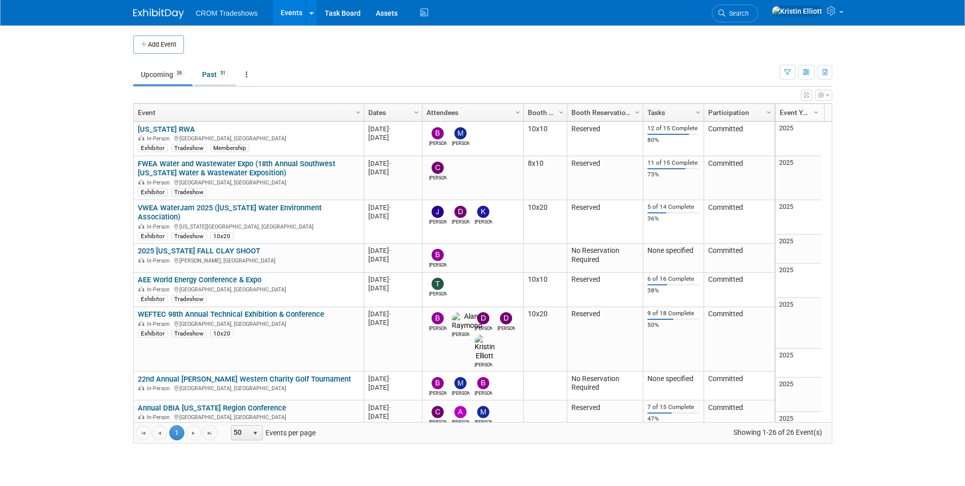
click at [229, 79] on link "Past 51" at bounding box center [215, 74] width 42 height 19
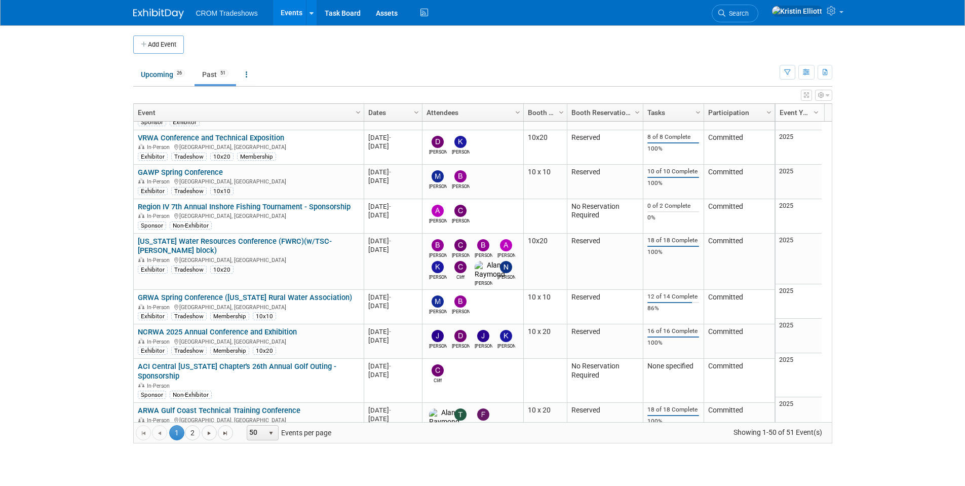
scroll to position [1429, 0]
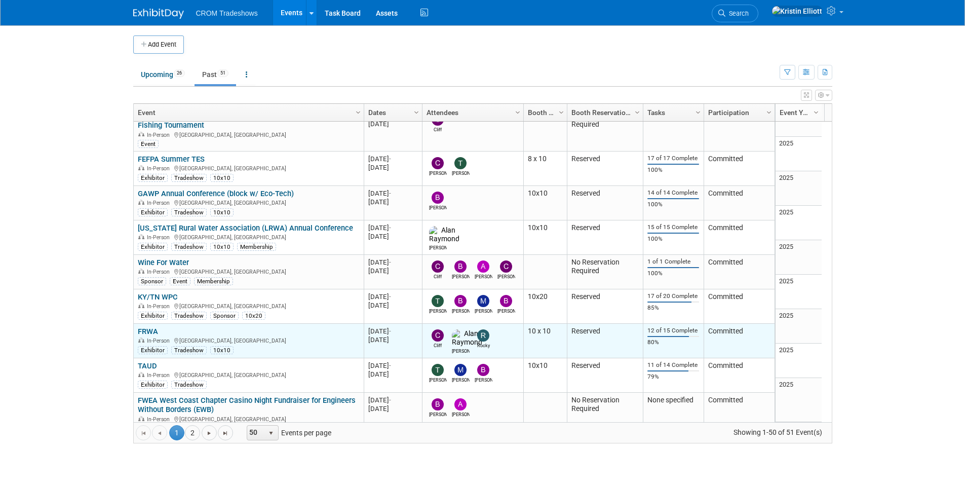
click at [145, 327] on link "FRWA" at bounding box center [148, 331] width 20 height 9
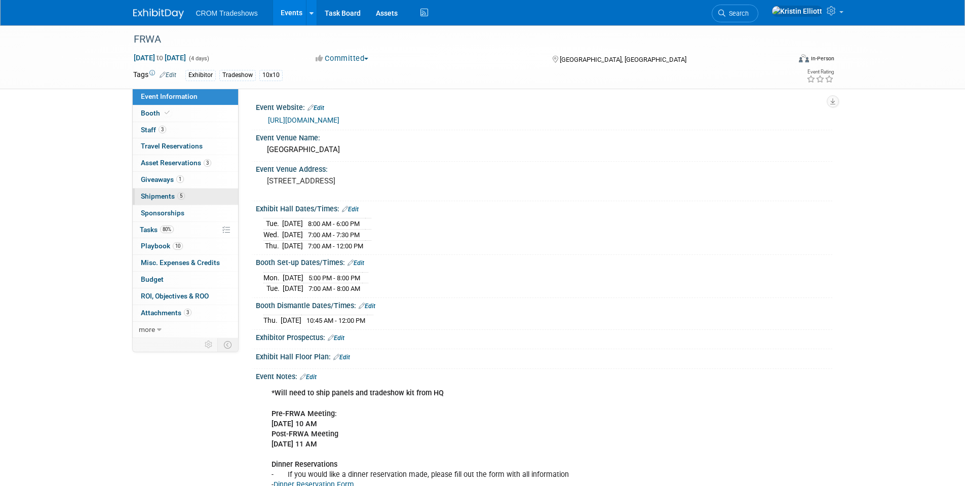
click at [179, 195] on span "5" at bounding box center [181, 196] width 8 height 8
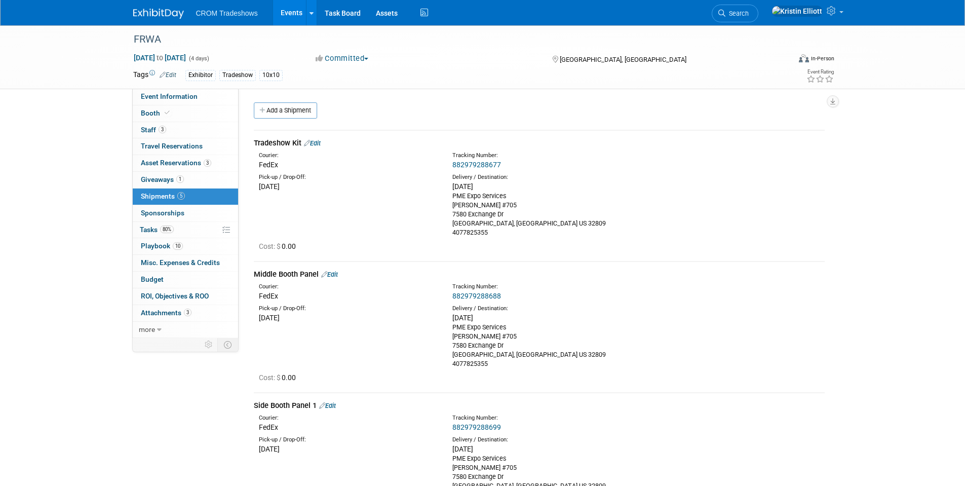
click at [290, 11] on link "Events" at bounding box center [291, 12] width 37 height 25
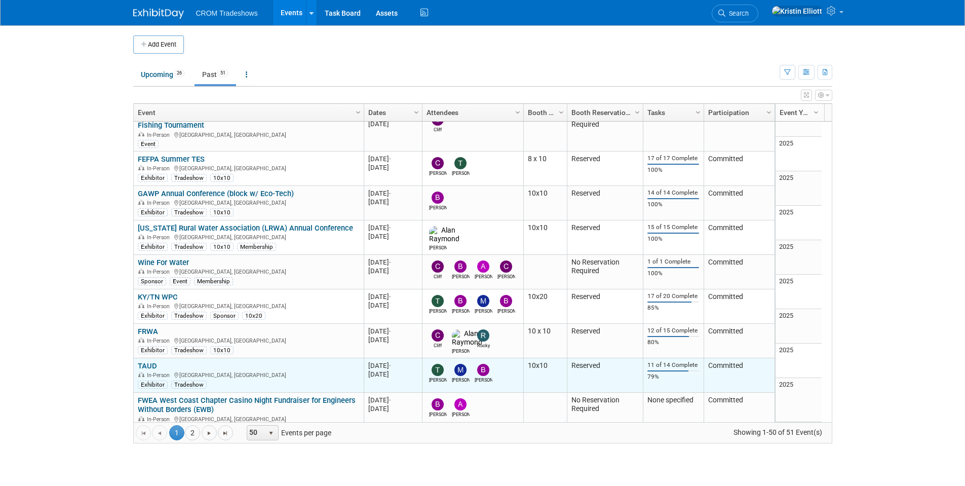
scroll to position [1368, 0]
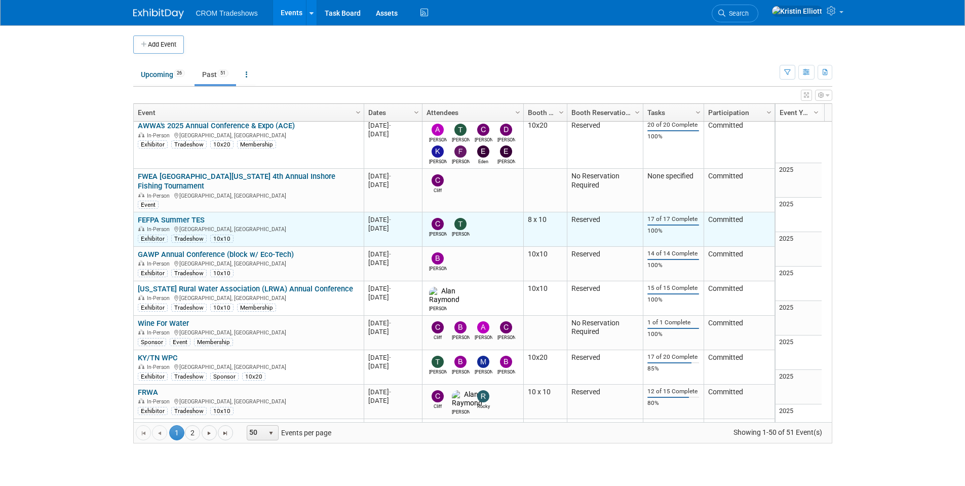
click at [189, 215] on link "FEFPA Summer TES" at bounding box center [171, 219] width 67 height 9
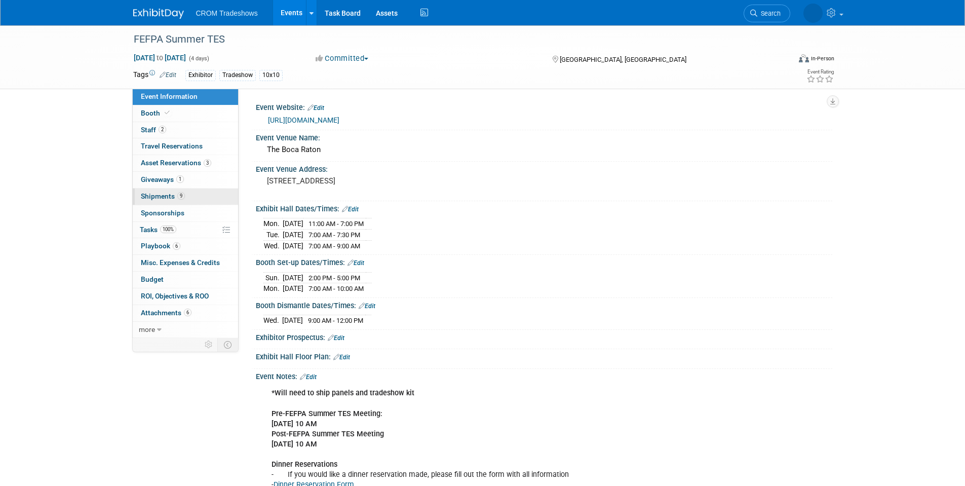
click at [151, 199] on span "Shipments 9" at bounding box center [163, 196] width 44 height 8
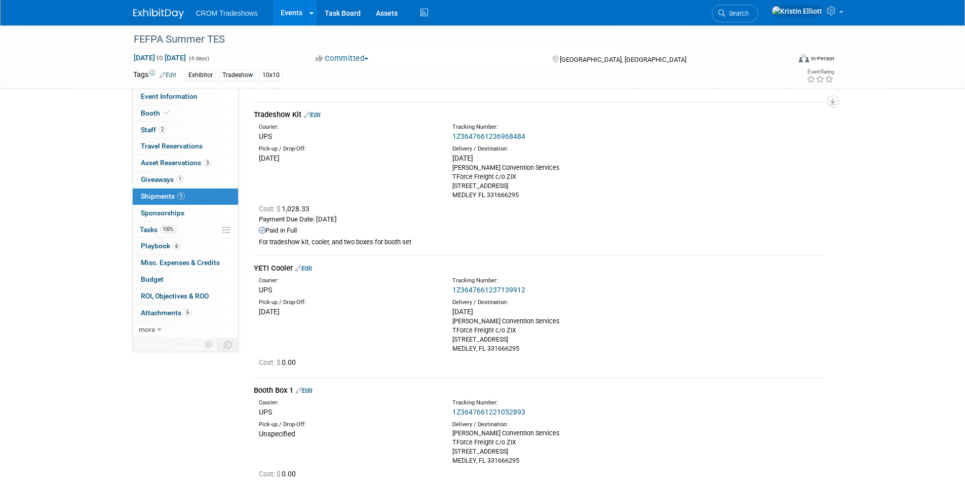
scroll to position [238, 0]
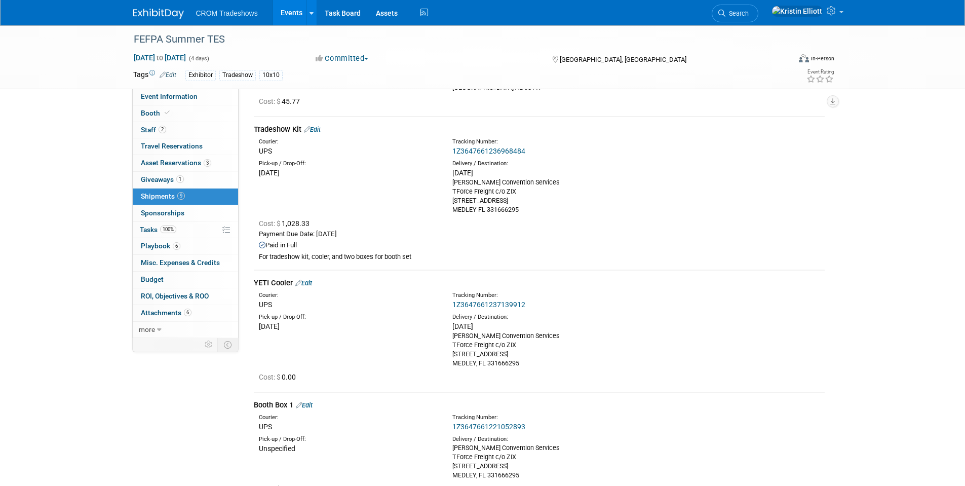
click at [491, 148] on link "1Z3647661236968484" at bounding box center [488, 151] width 73 height 8
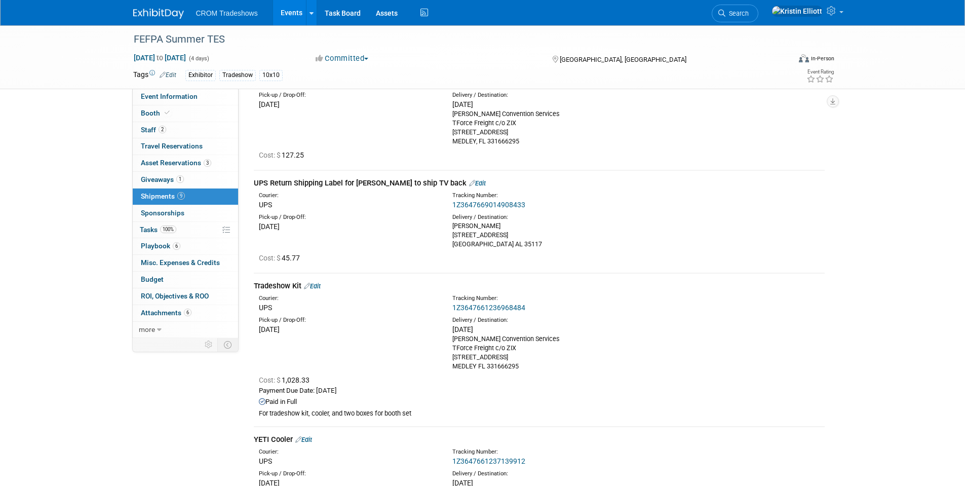
scroll to position [0, 0]
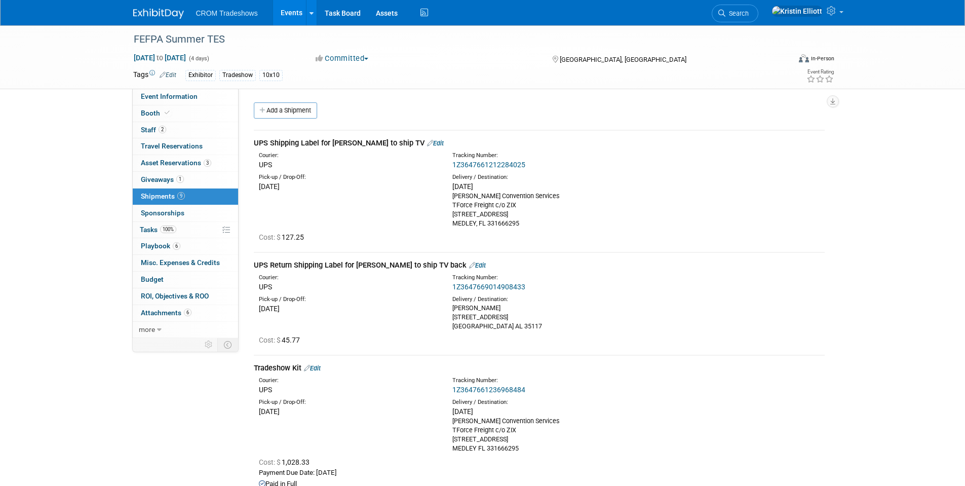
click at [292, 13] on link "Events" at bounding box center [291, 12] width 37 height 25
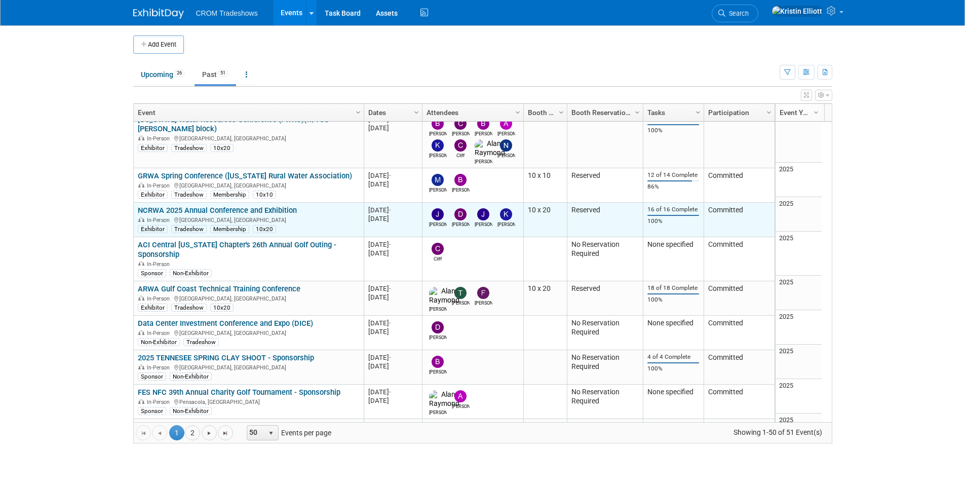
scroll to position [1094, 0]
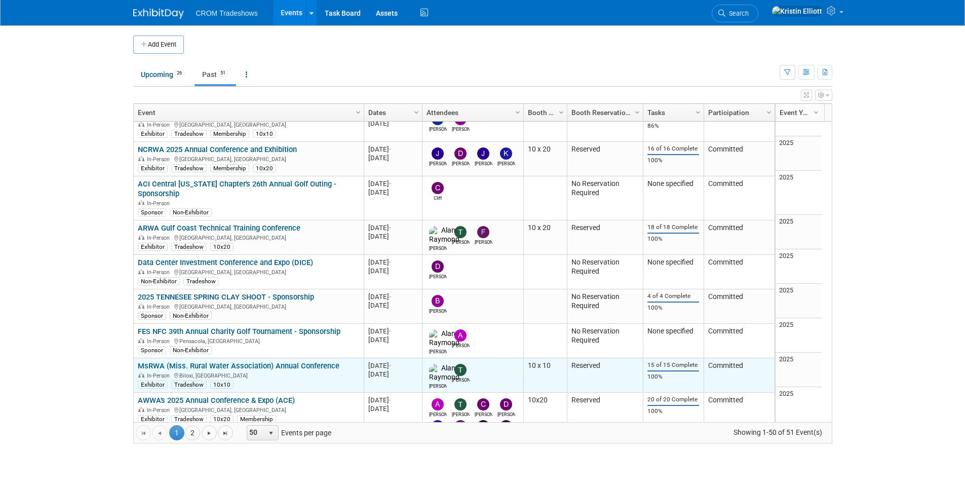
click at [266, 361] on link "MsRWA (Miss. Rural Water Association) Annual Conference" at bounding box center [239, 365] width 202 height 9
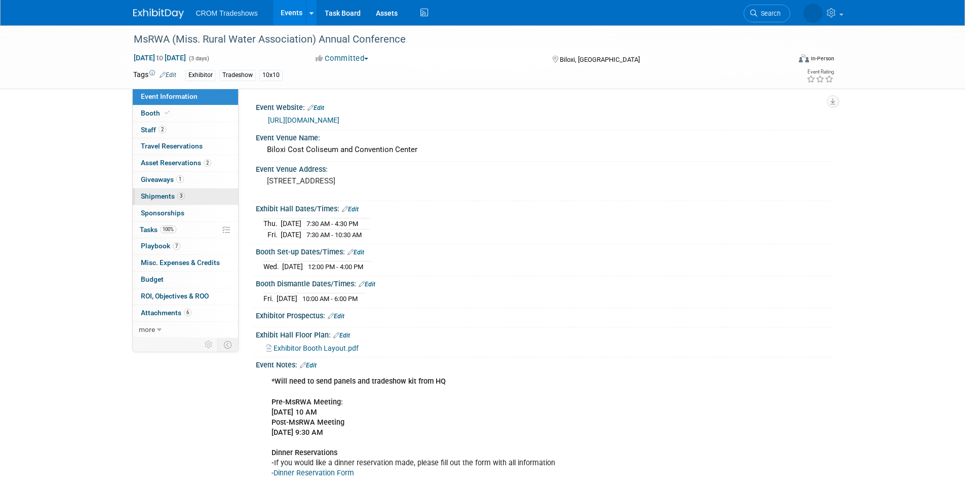
click at [183, 198] on span "3" at bounding box center [181, 196] width 8 height 8
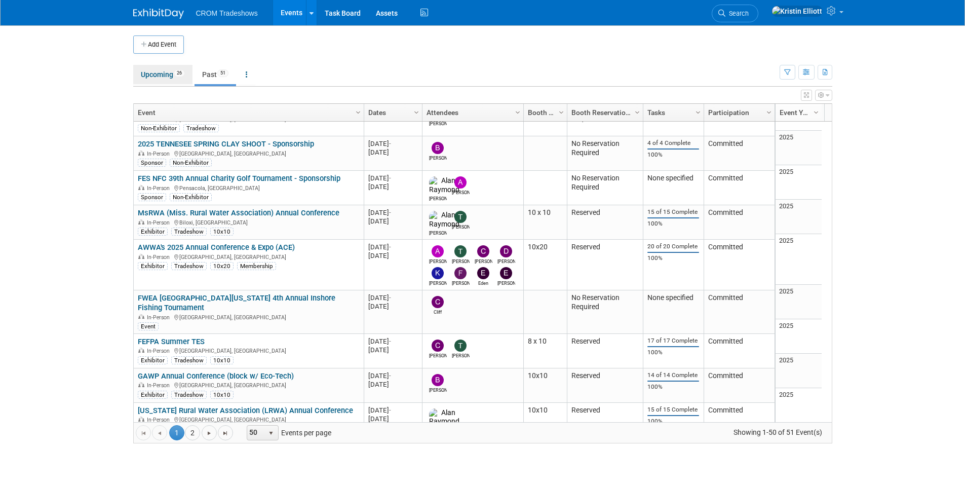
click at [144, 81] on link "Upcoming 26" at bounding box center [162, 74] width 59 height 19
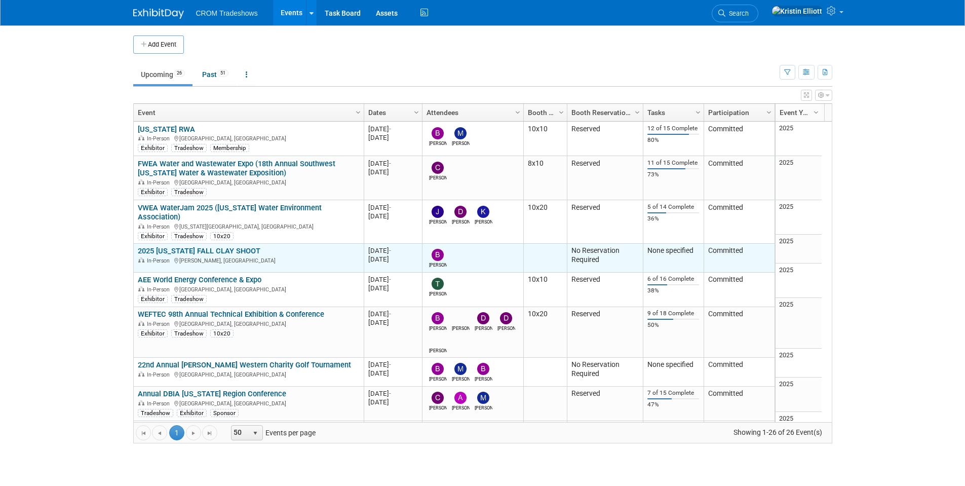
click at [210, 246] on link "2025 [US_STATE] FALL CLAY SHOOT" at bounding box center [199, 250] width 123 height 9
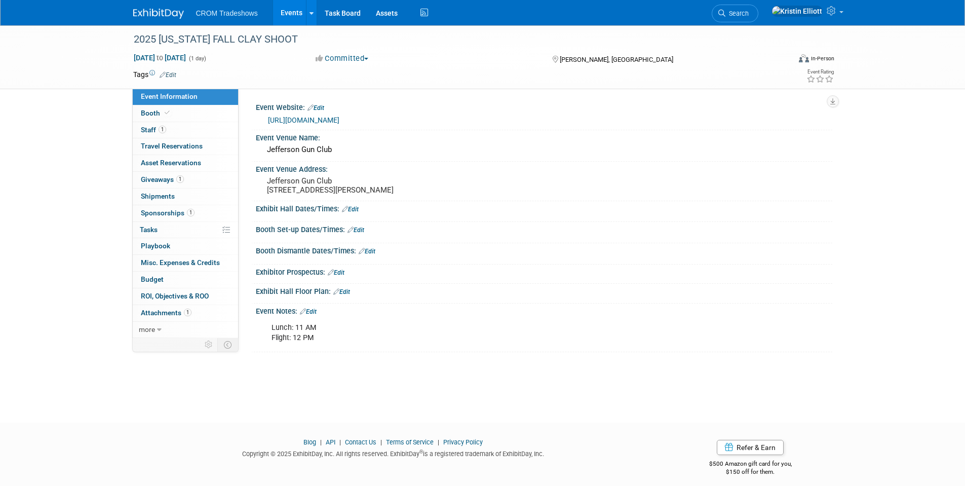
click at [288, 11] on link "Events" at bounding box center [291, 12] width 37 height 25
